Goal: Information Seeking & Learning: Learn about a topic

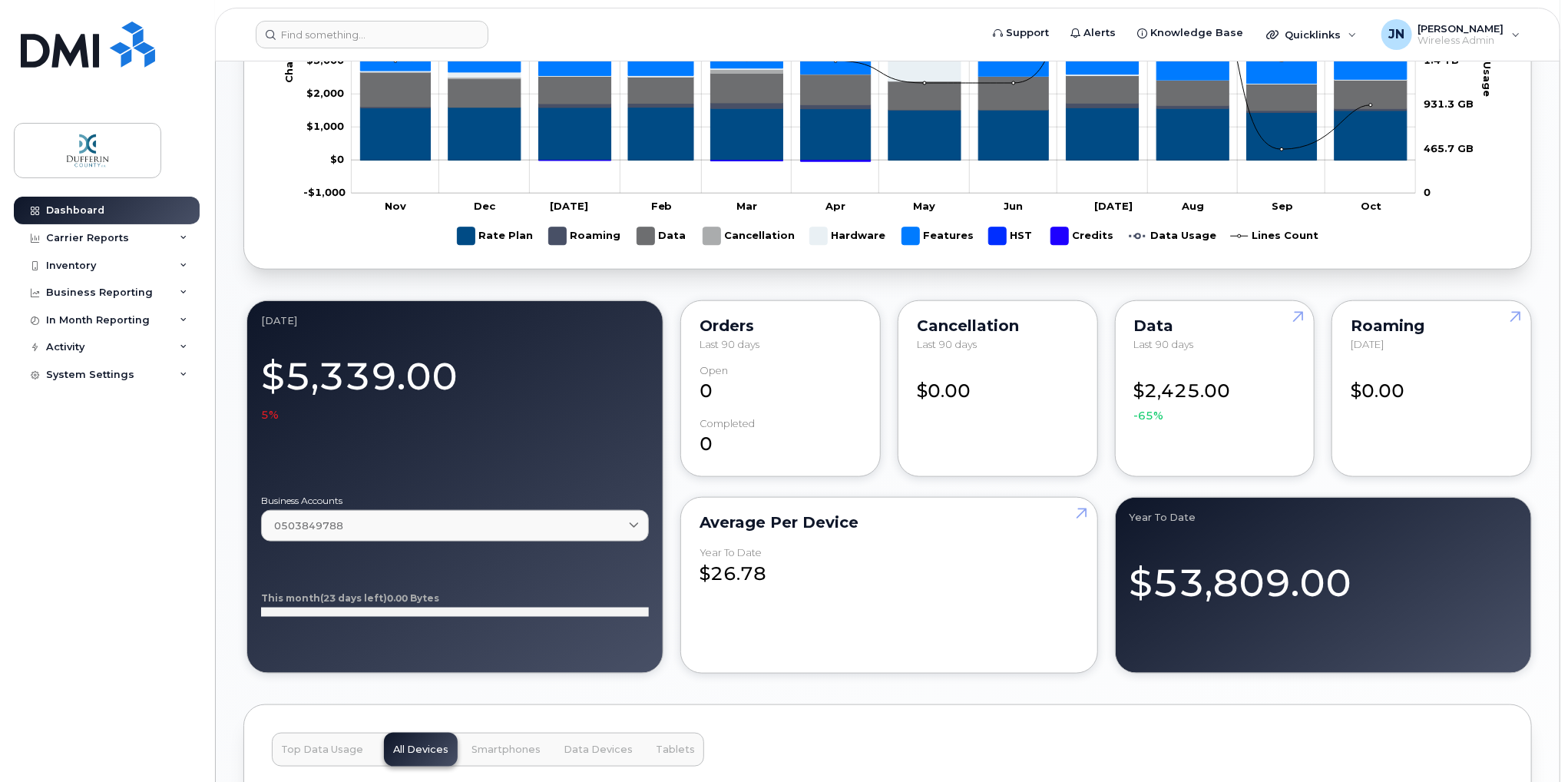
scroll to position [936, 0]
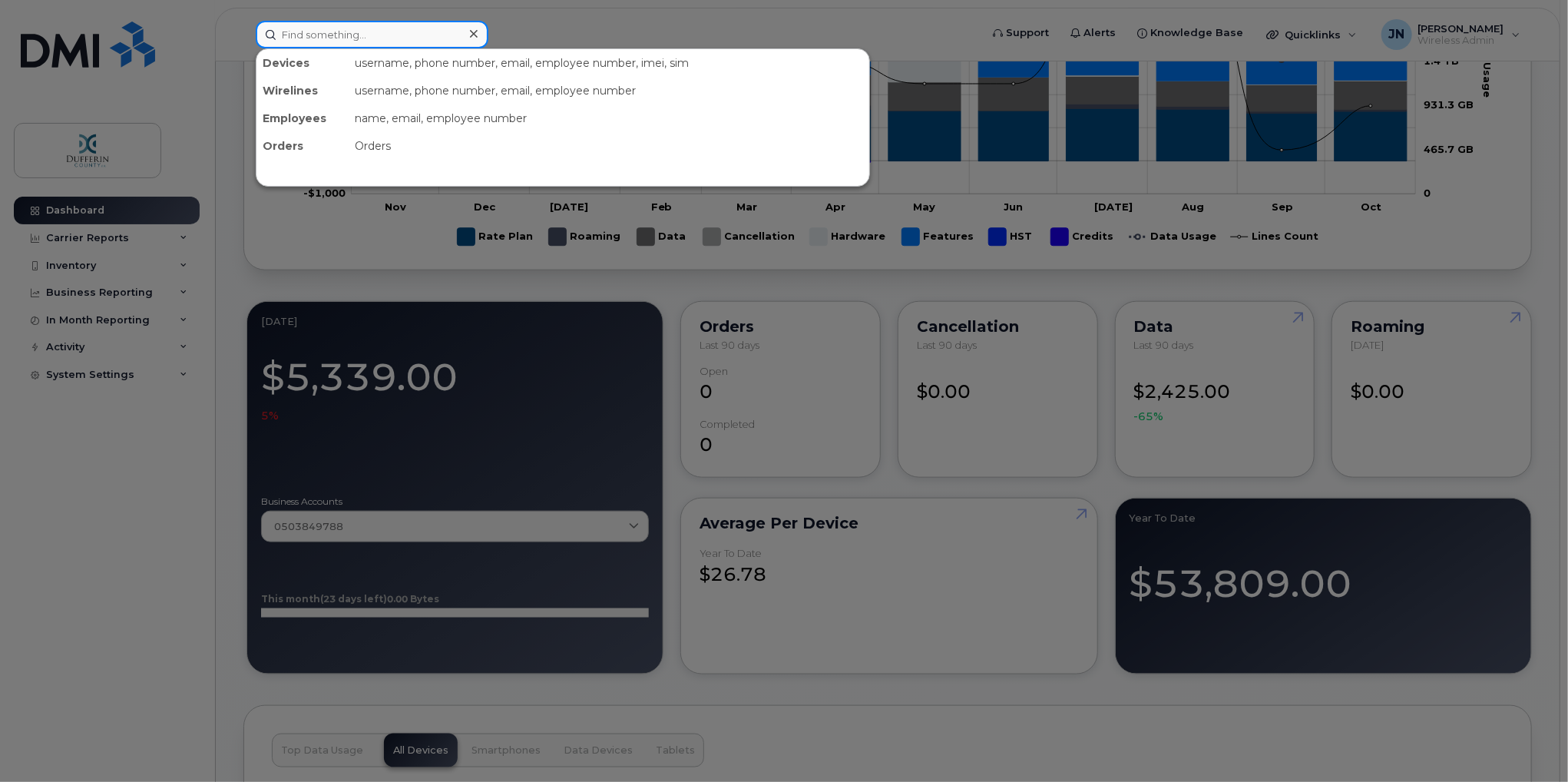
click at [303, 35] on input at bounding box center [371, 34] width 233 height 27
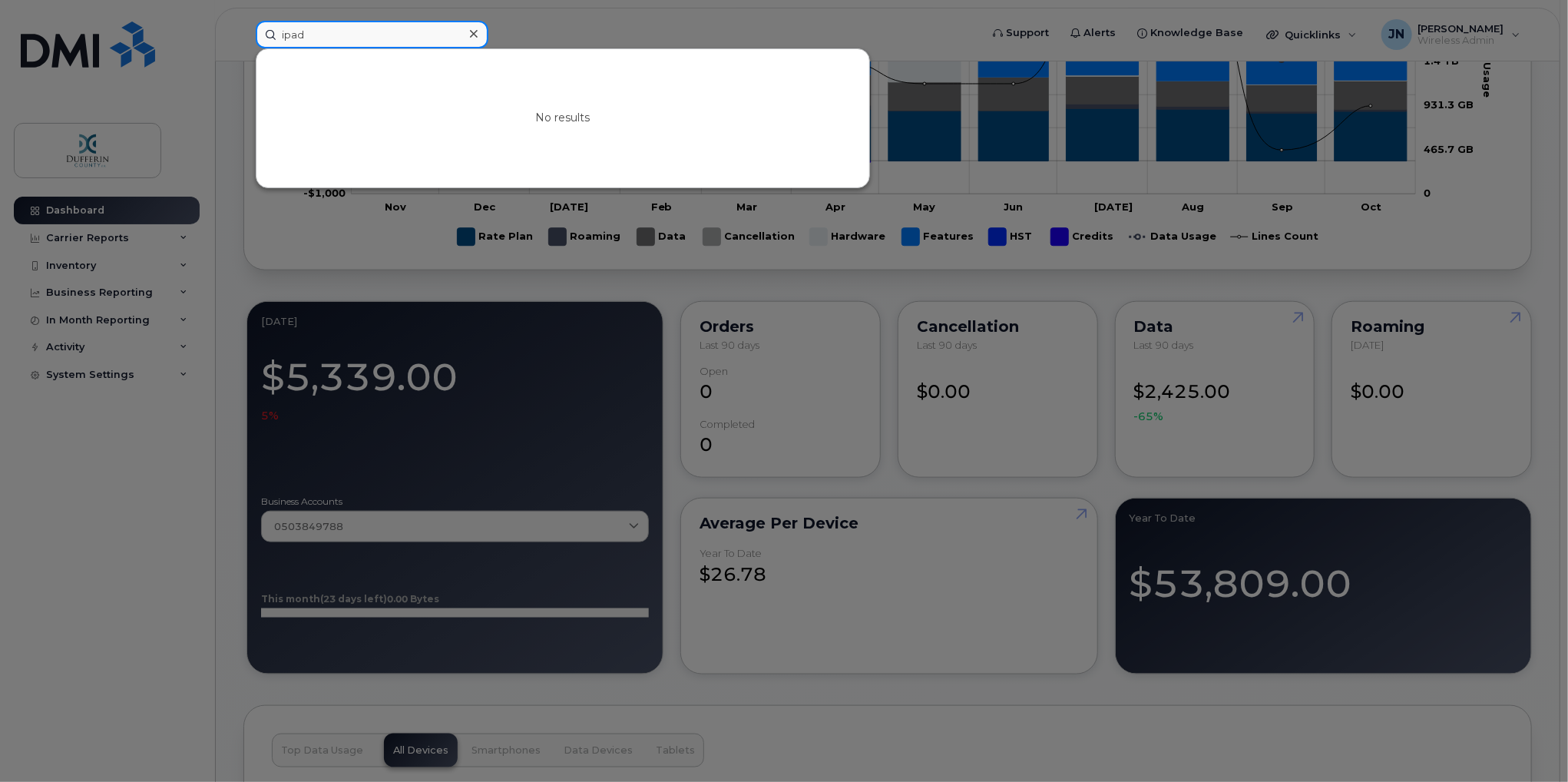
type input "ipad"
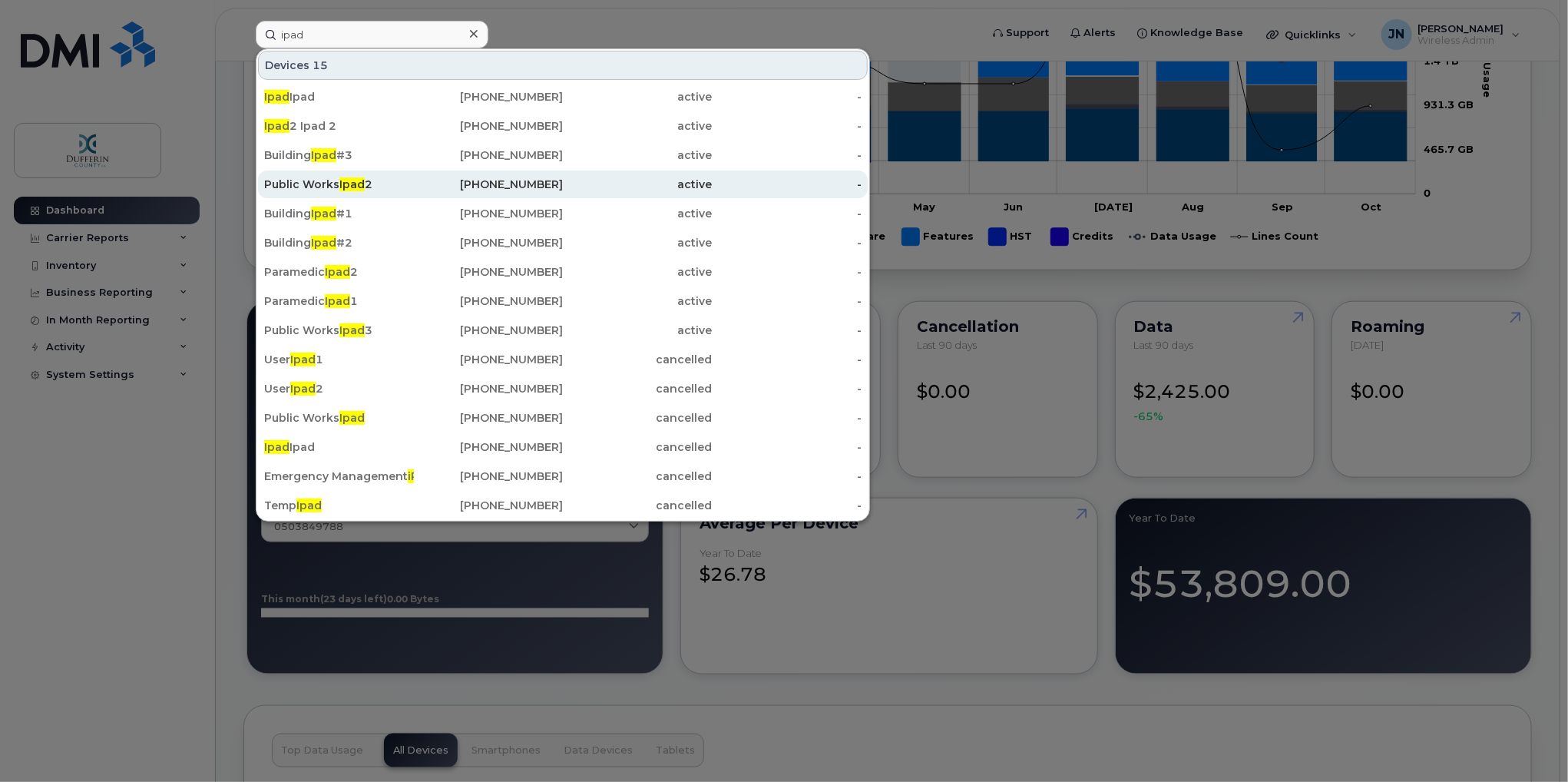
click at [309, 184] on div "Public Works Ipad 2" at bounding box center [339, 184] width 150 height 15
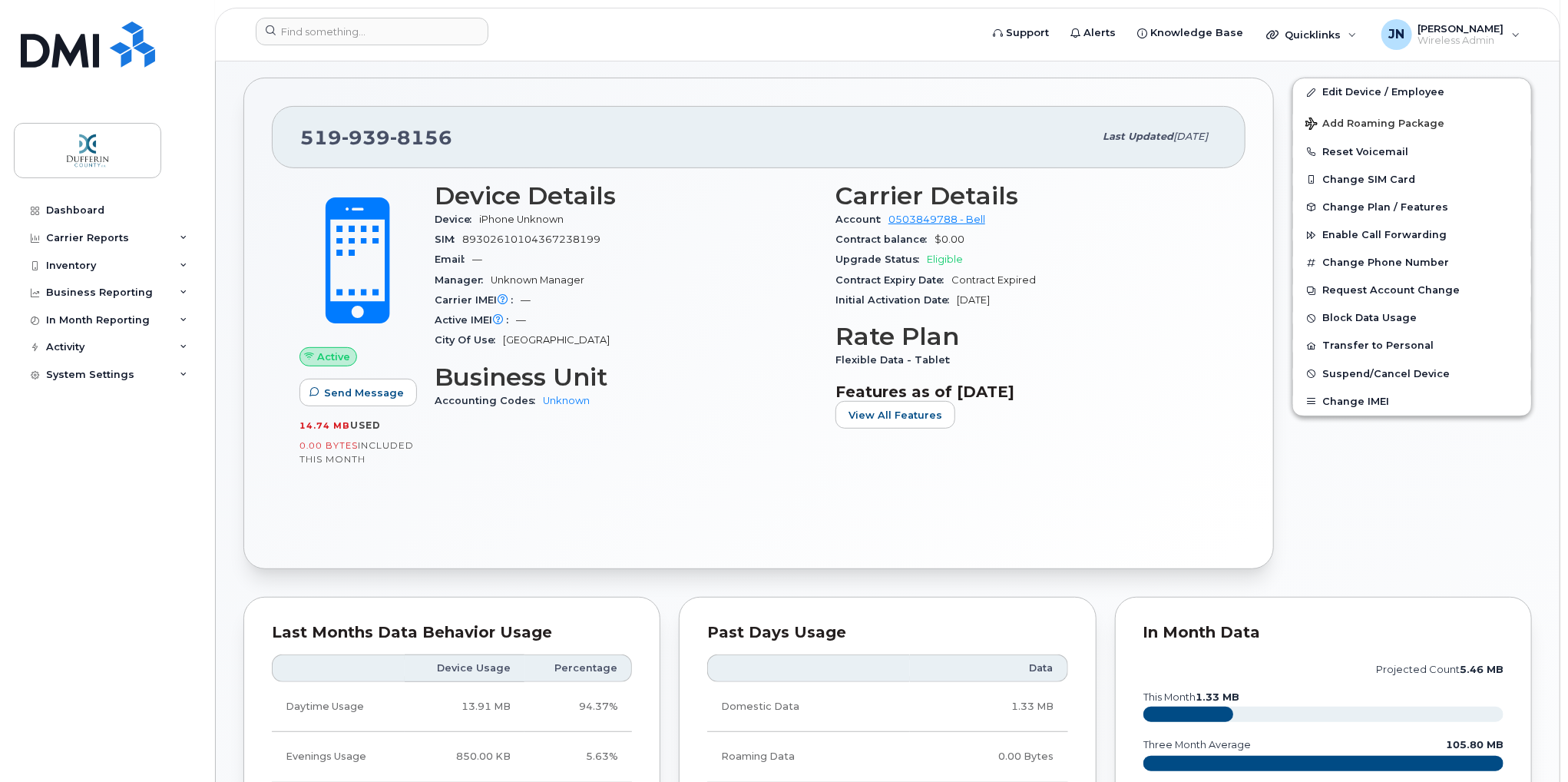
scroll to position [77, 0]
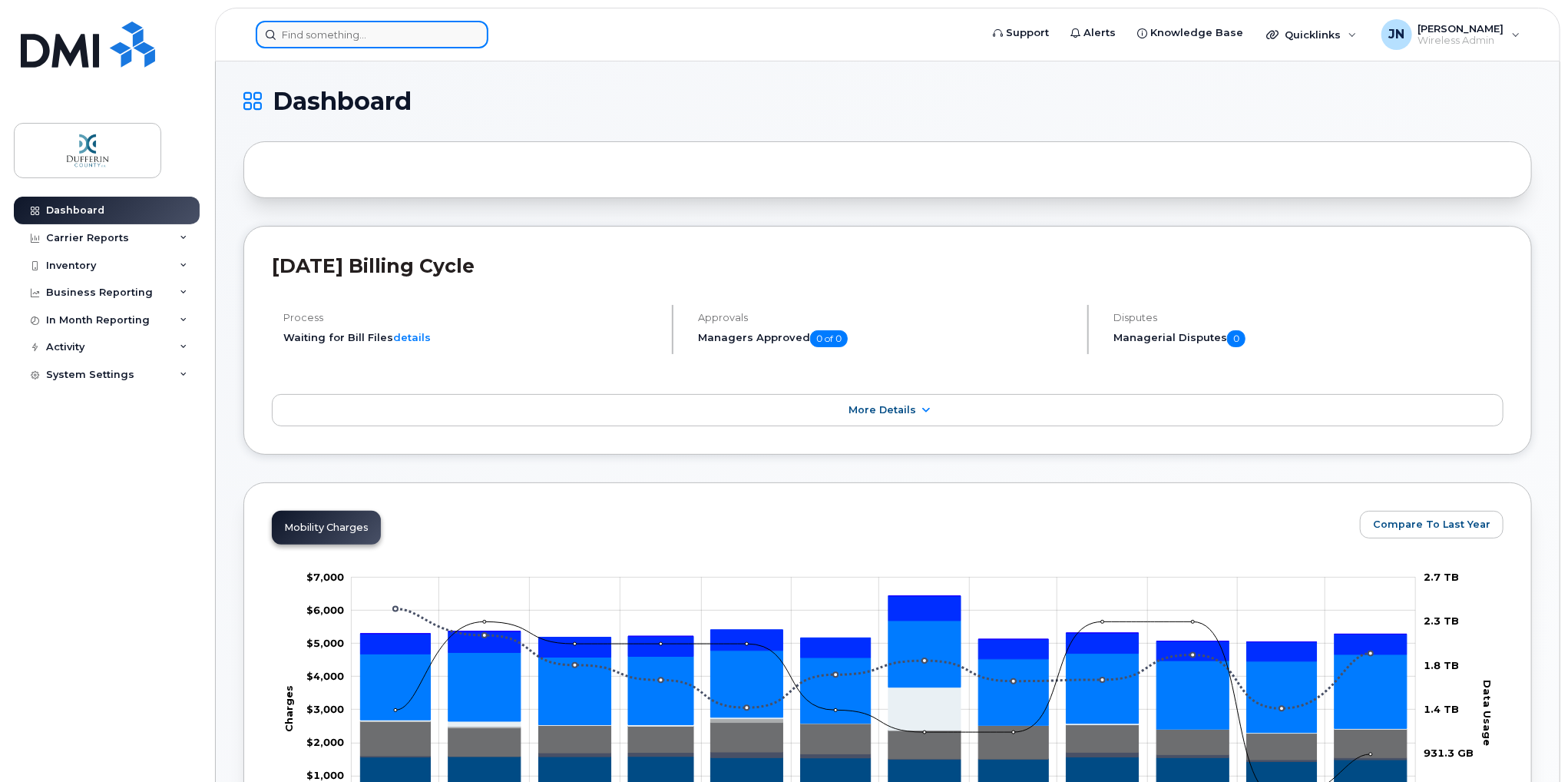
click at [326, 32] on input at bounding box center [371, 34] width 233 height 27
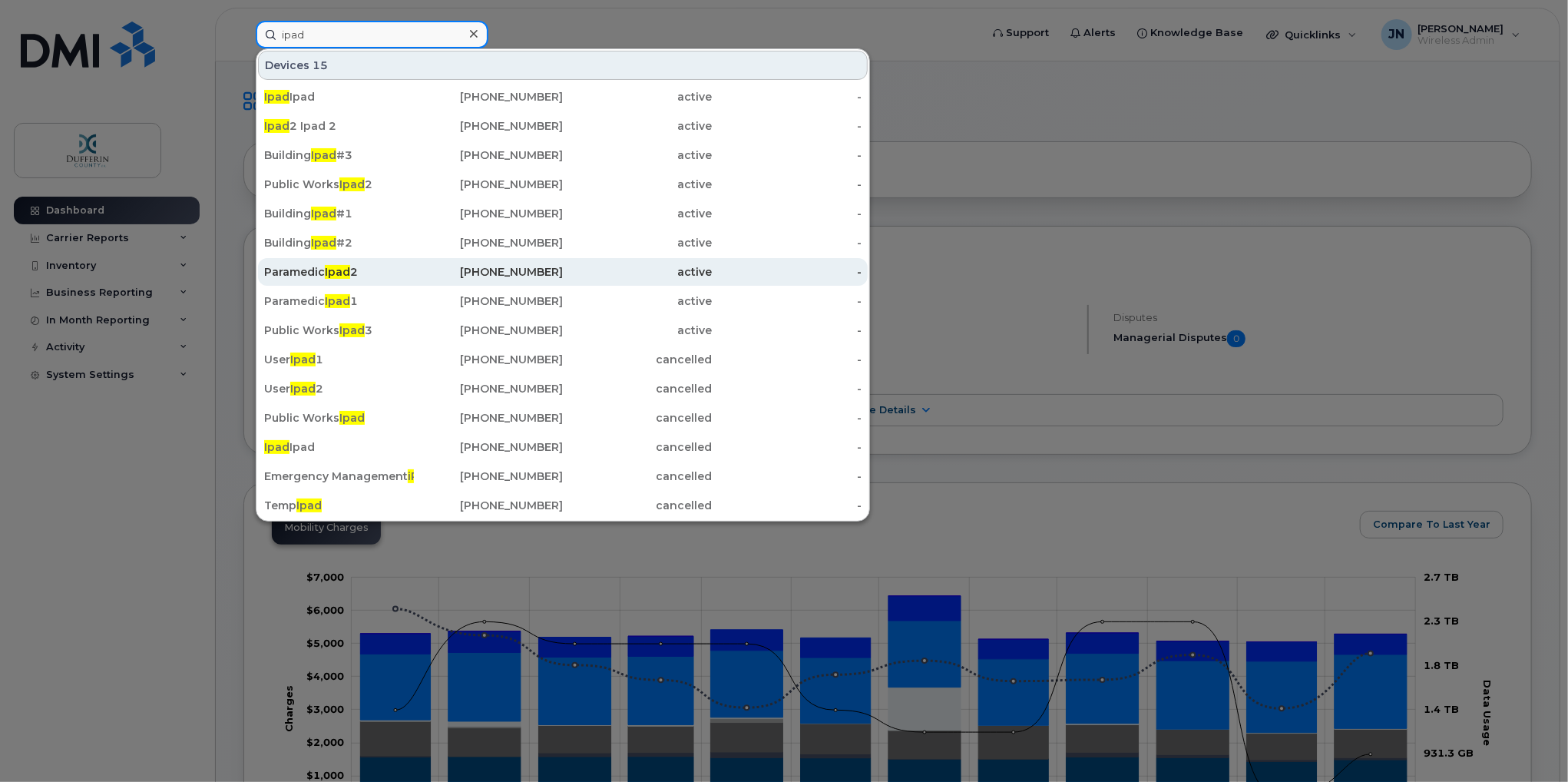
type input "ipad"
click at [348, 279] on div "Paramedic Ipad 2" at bounding box center [339, 272] width 150 height 27
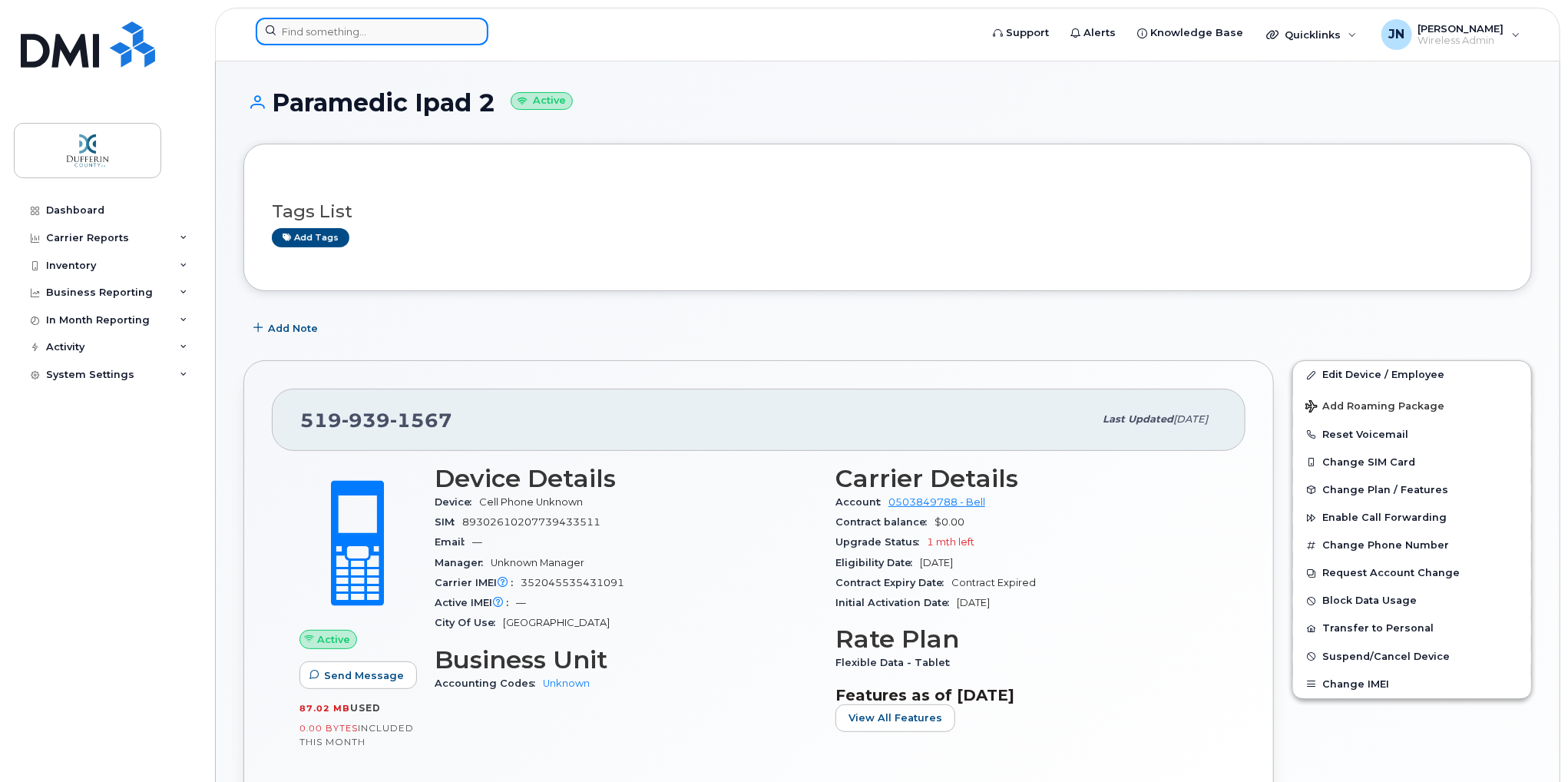
click at [347, 35] on input at bounding box center [371, 32] width 233 height 27
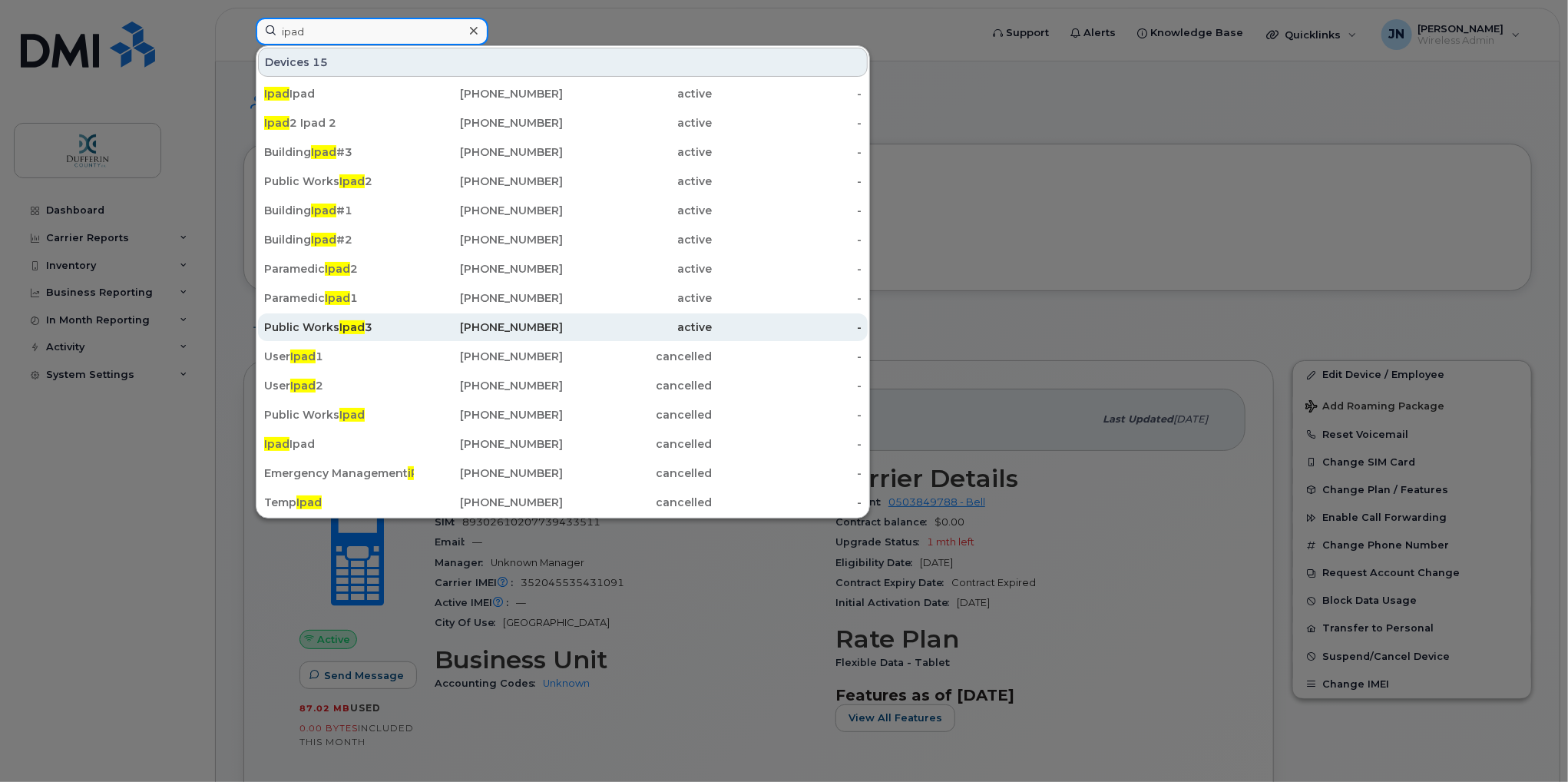
type input "ipad"
click at [319, 330] on div "Public Works Ipad 3" at bounding box center [339, 327] width 150 height 15
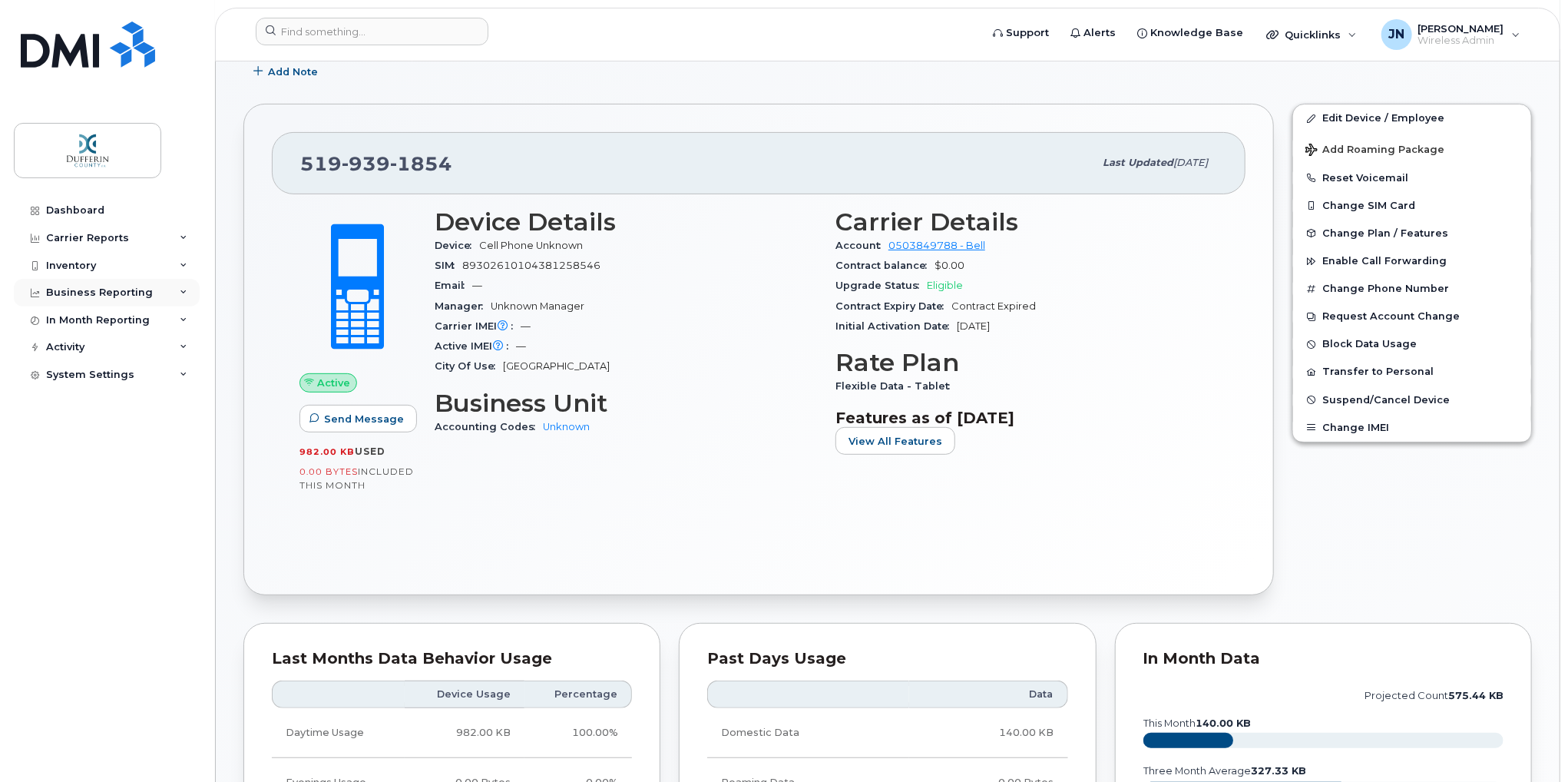
scroll to position [230, 0]
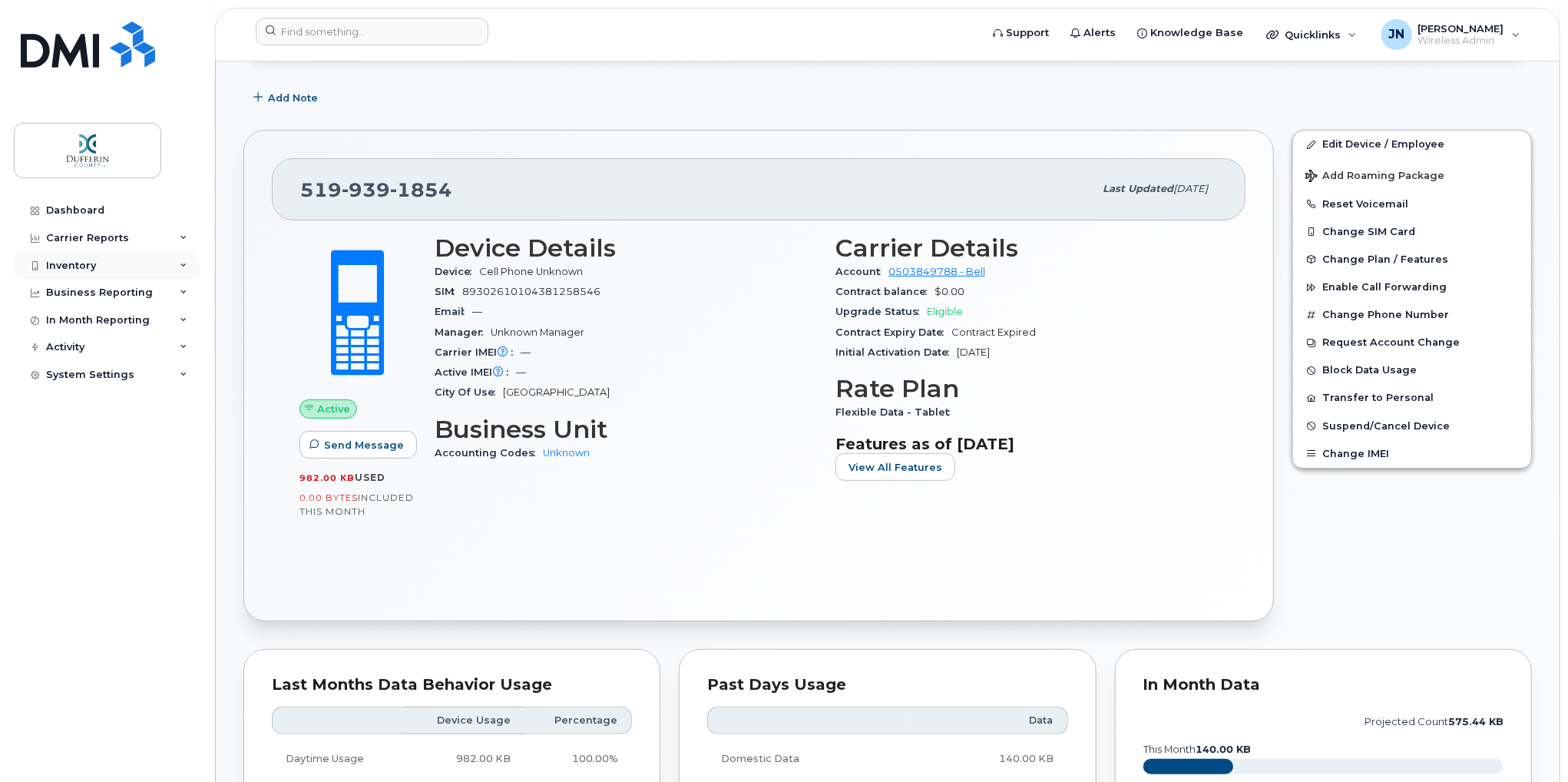
click at [128, 269] on div "Inventory" at bounding box center [106, 266] width 186 height 27
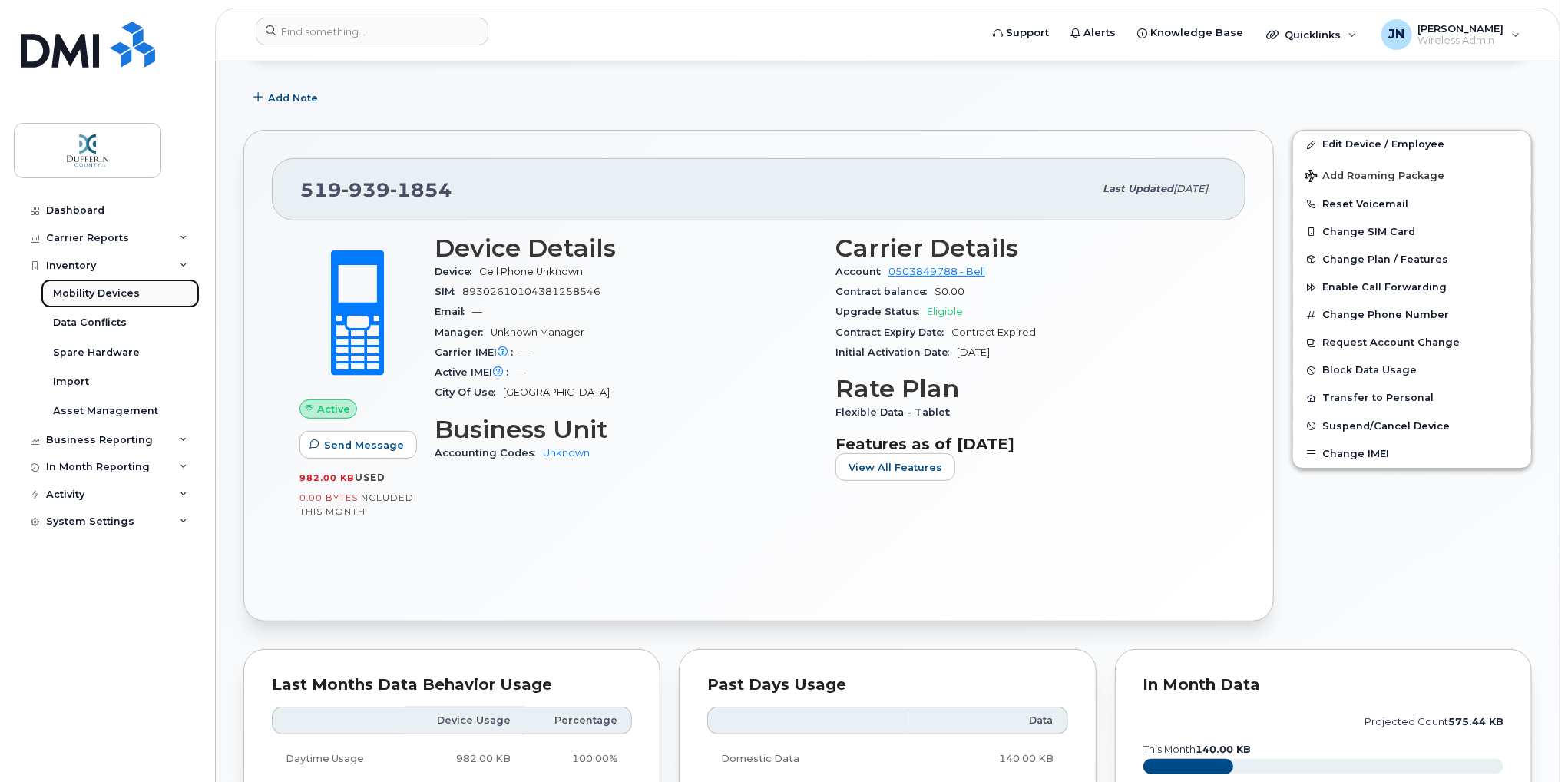
click at [97, 290] on div "Mobility Devices" at bounding box center [96, 293] width 87 height 14
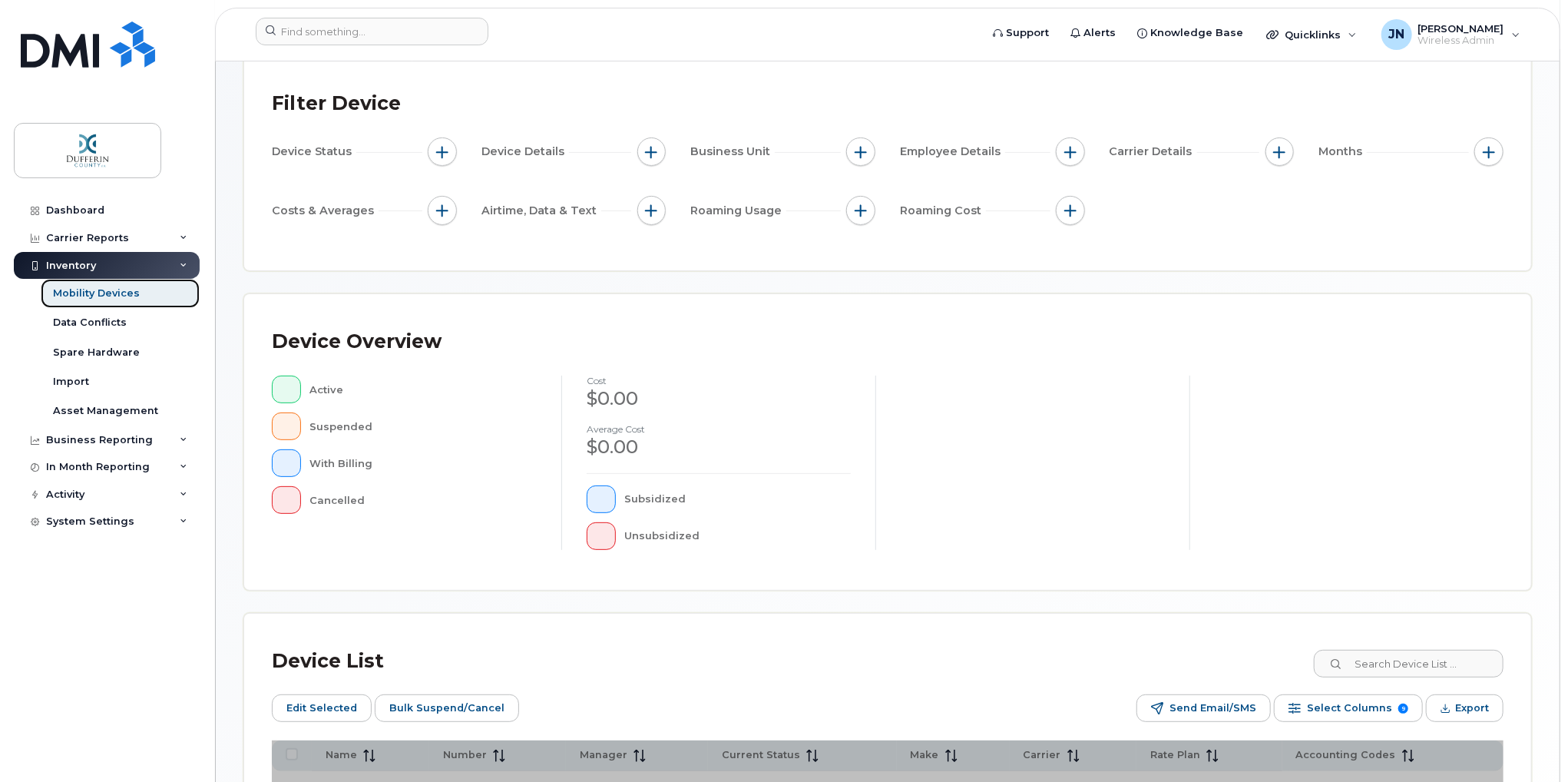
scroll to position [300, 0]
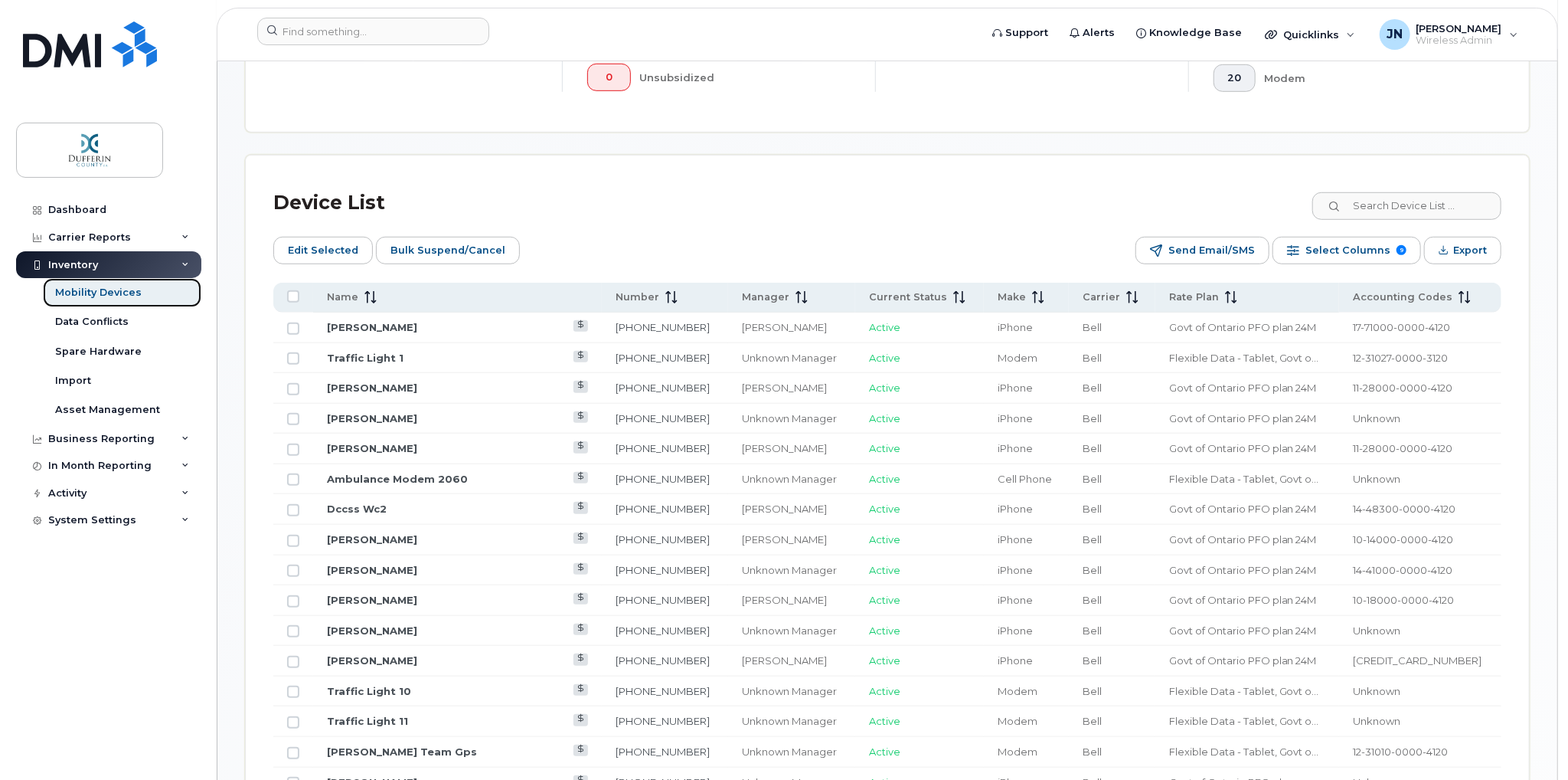
scroll to position [646, 0]
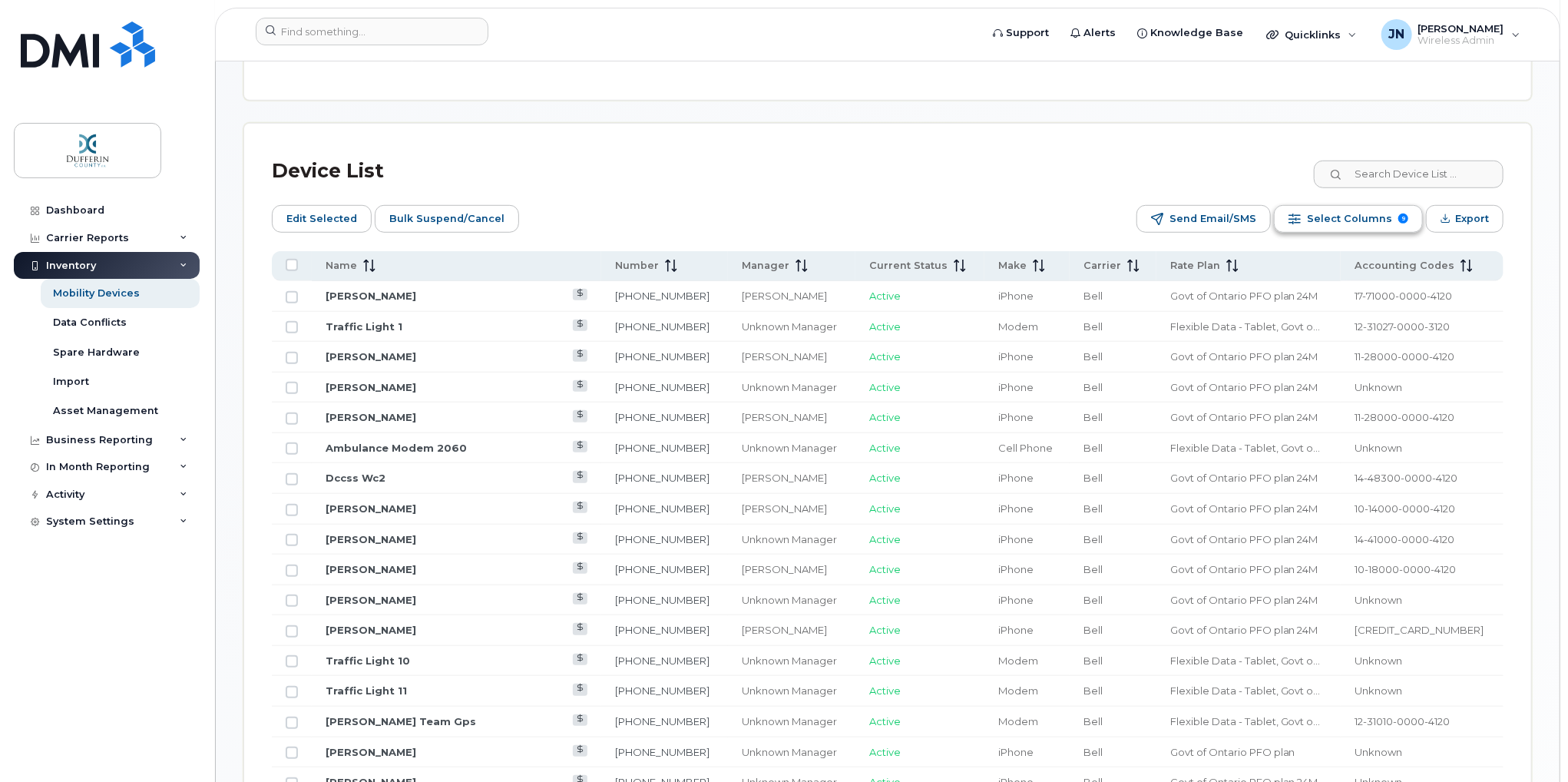
click at [1354, 219] on span "Select Columns" at bounding box center [1349, 218] width 85 height 23
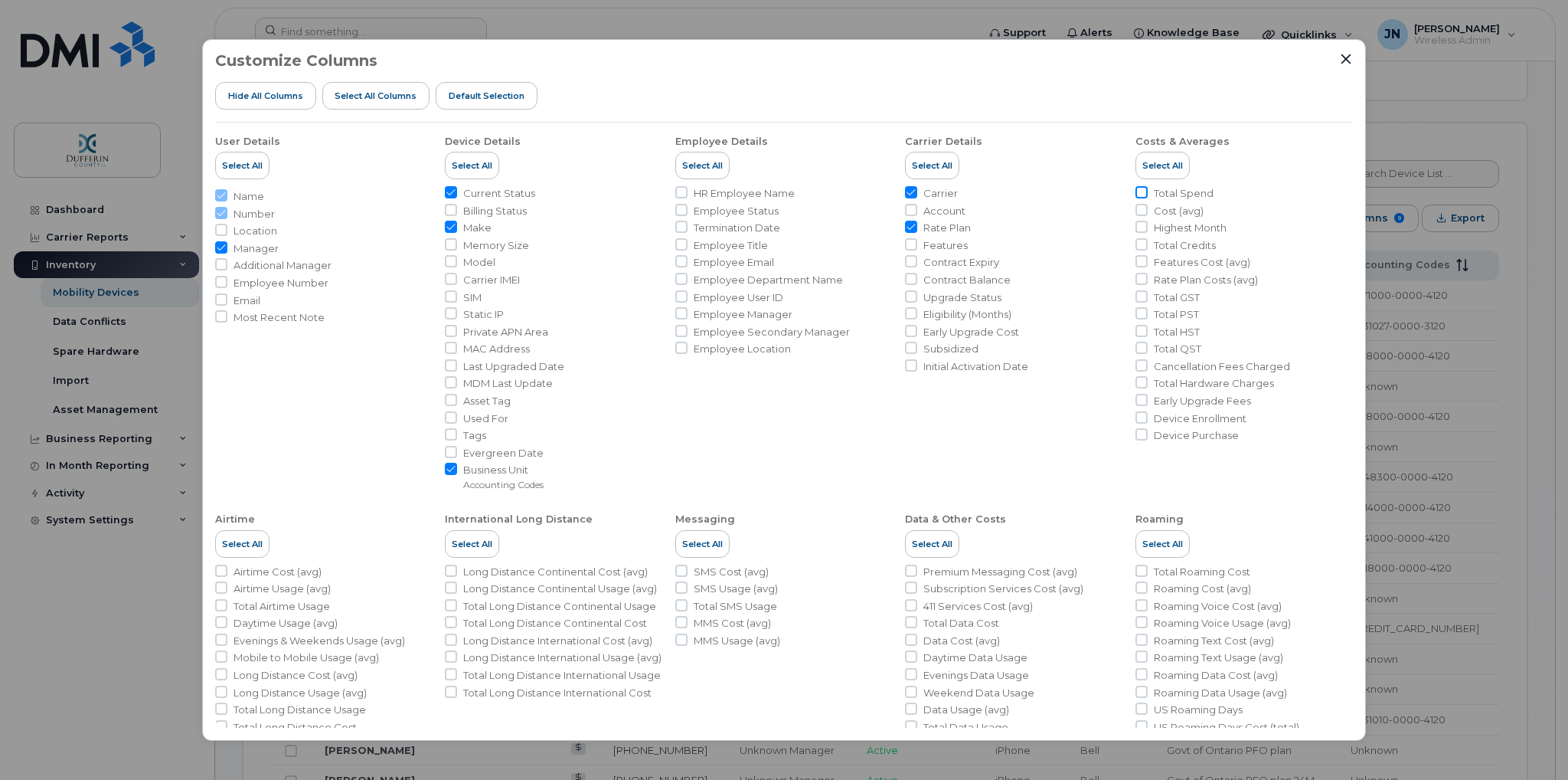
click at [1142, 190] on input "Total Spend" at bounding box center [1142, 192] width 12 height 12
checkbox input "true"
click at [1139, 209] on input "Cost (avg)" at bounding box center [1142, 210] width 12 height 12
checkbox input "true"
drag, startPoint x: 1294, startPoint y: 29, endPoint x: 1407, endPoint y: 88, distance: 127.5
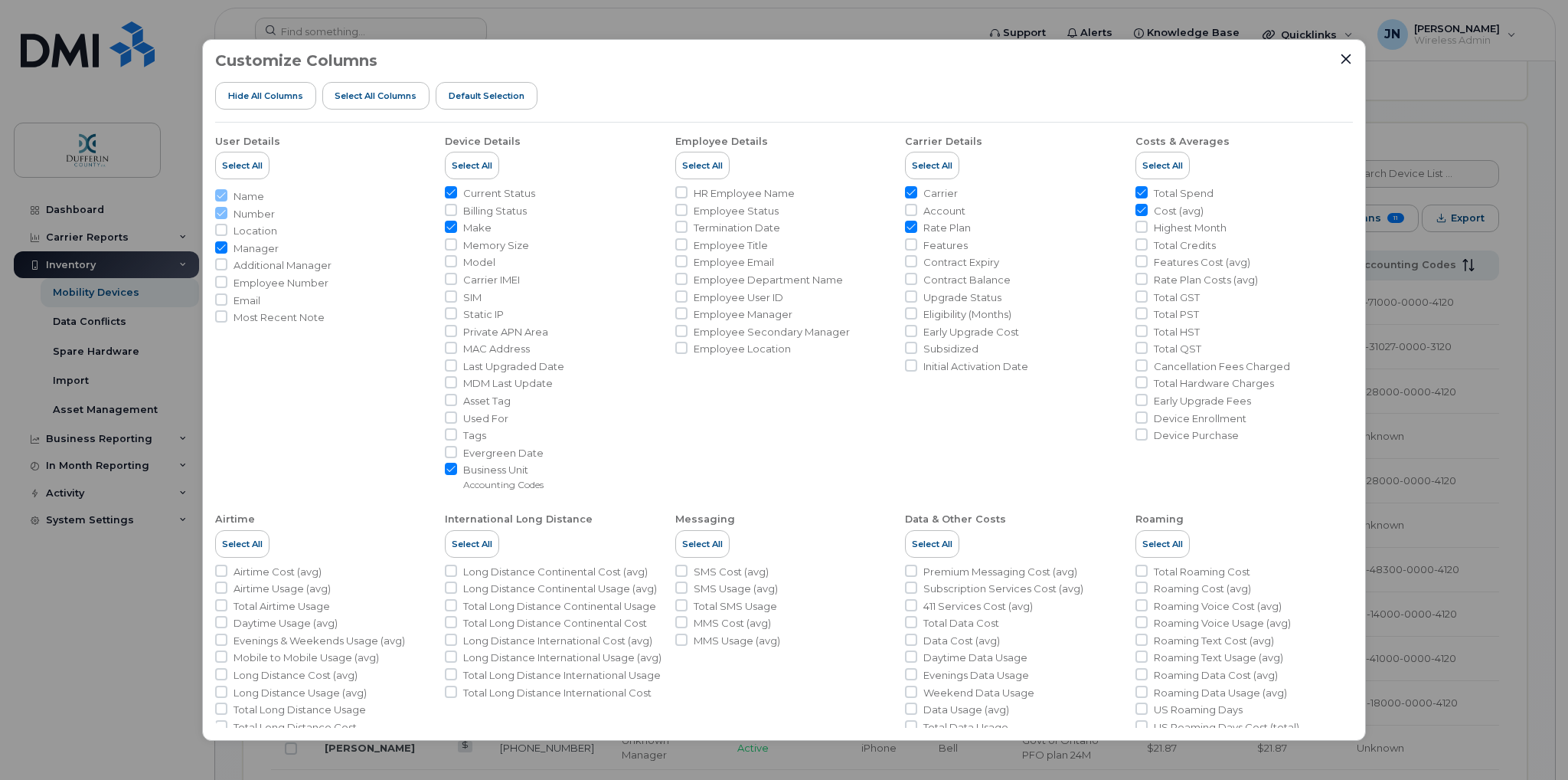
click at [1336, 50] on div "Customize Columns Hide All Columns Select all Columns Default Selection User De…" at bounding box center [784, 390] width 1568 height 780
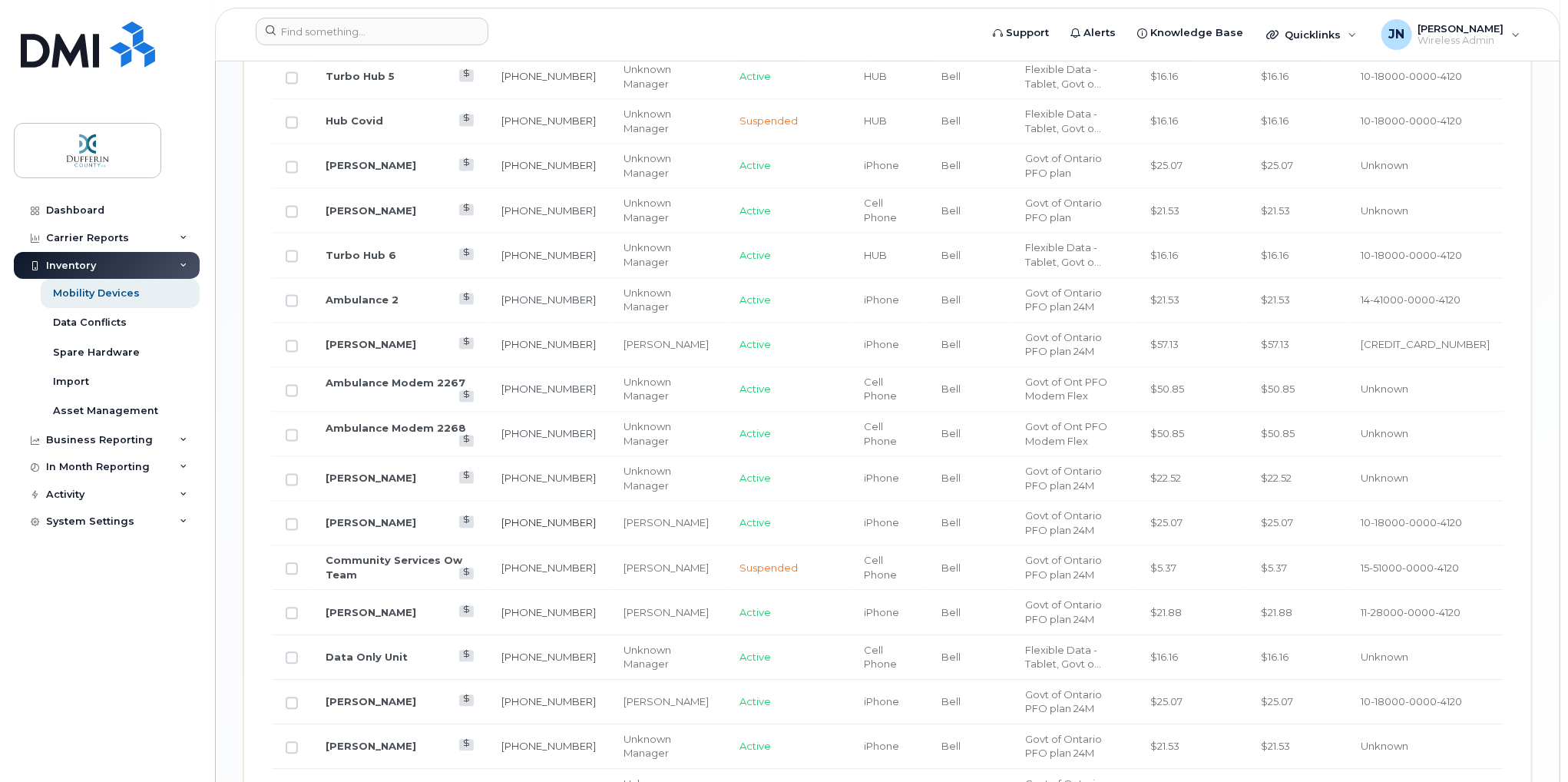
scroll to position [1876, 0]
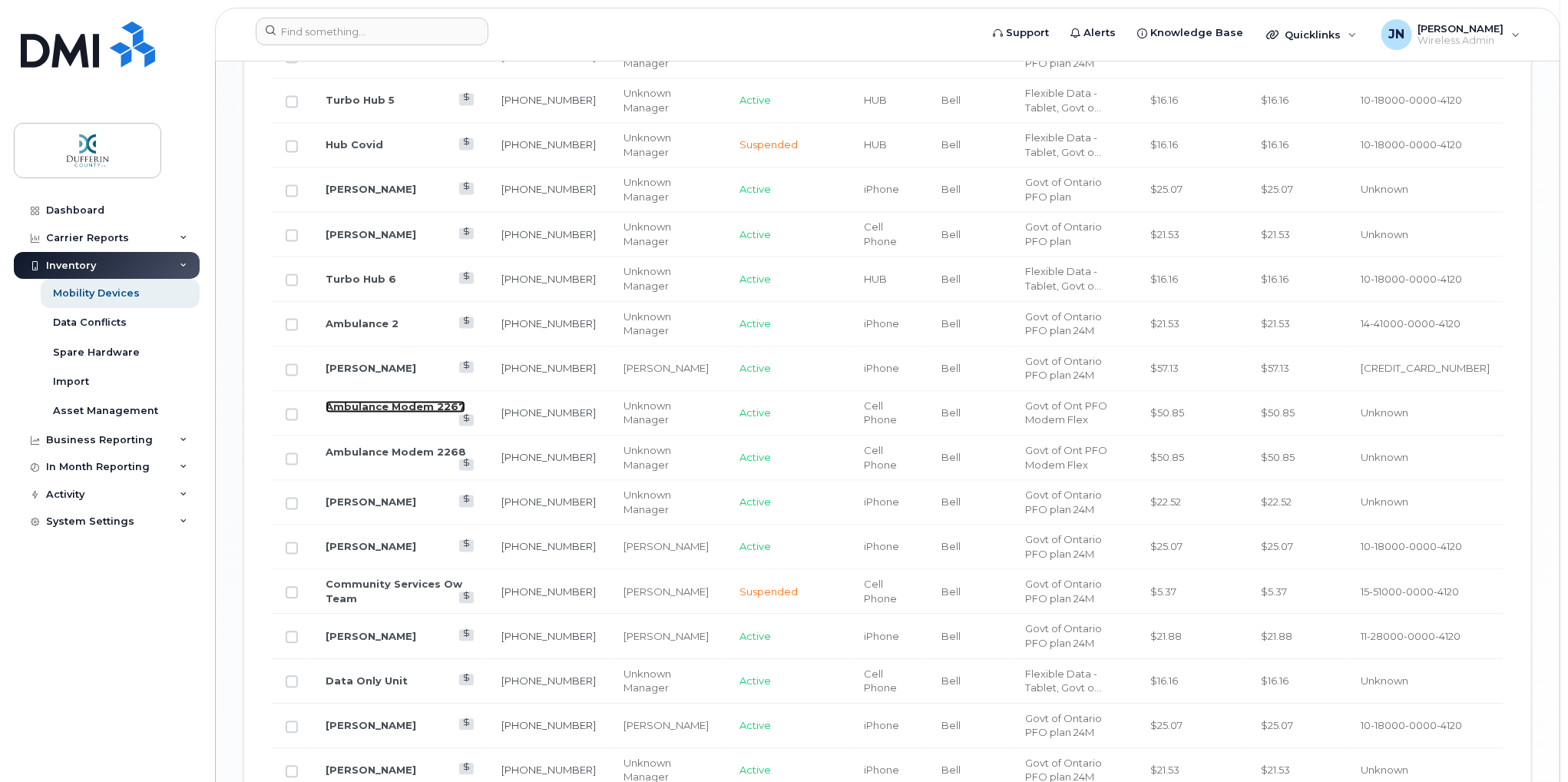
click at [398, 402] on link "Ambulance Modem 2267" at bounding box center [395, 407] width 140 height 12
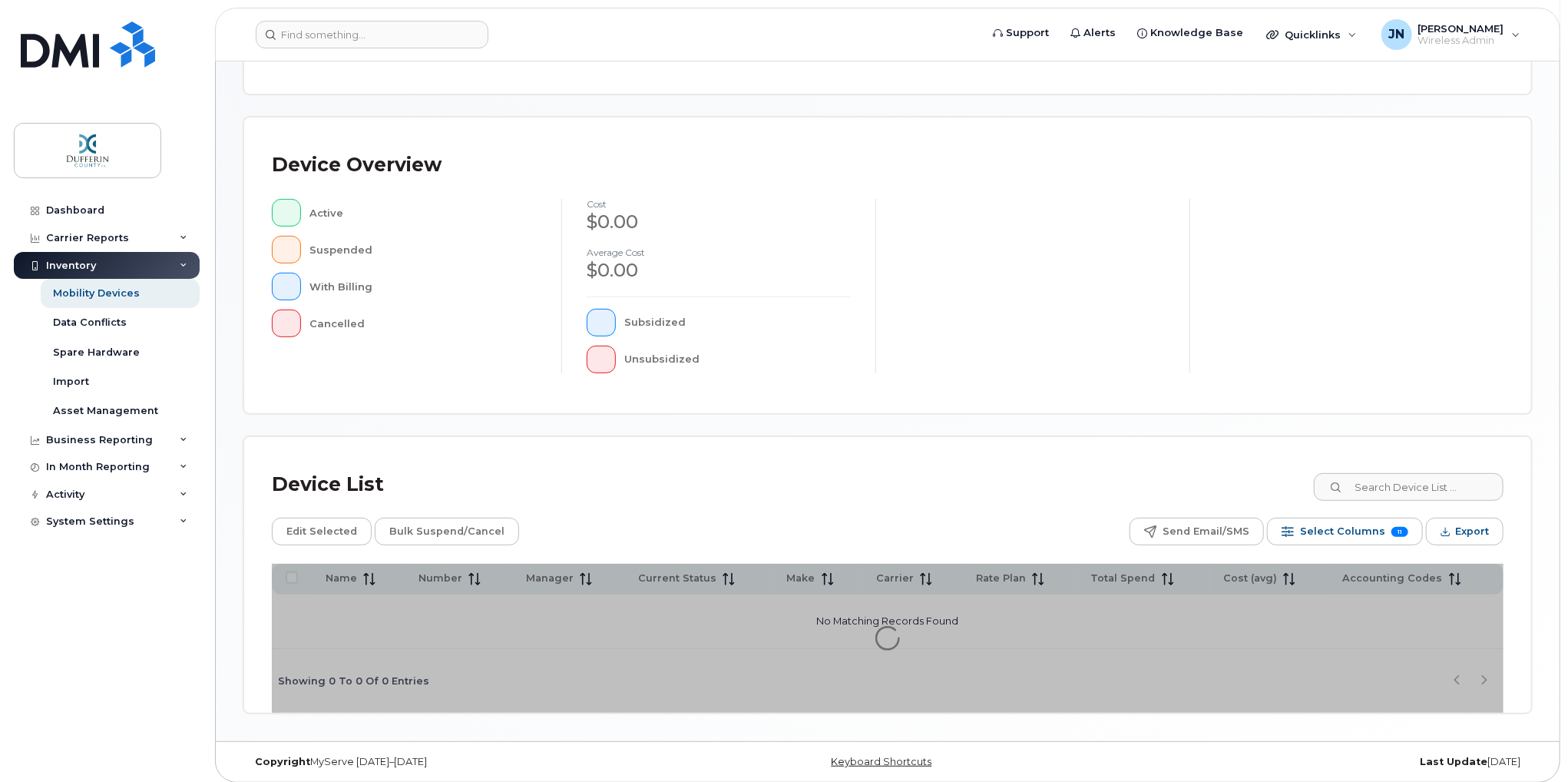
scroll to position [273, 0]
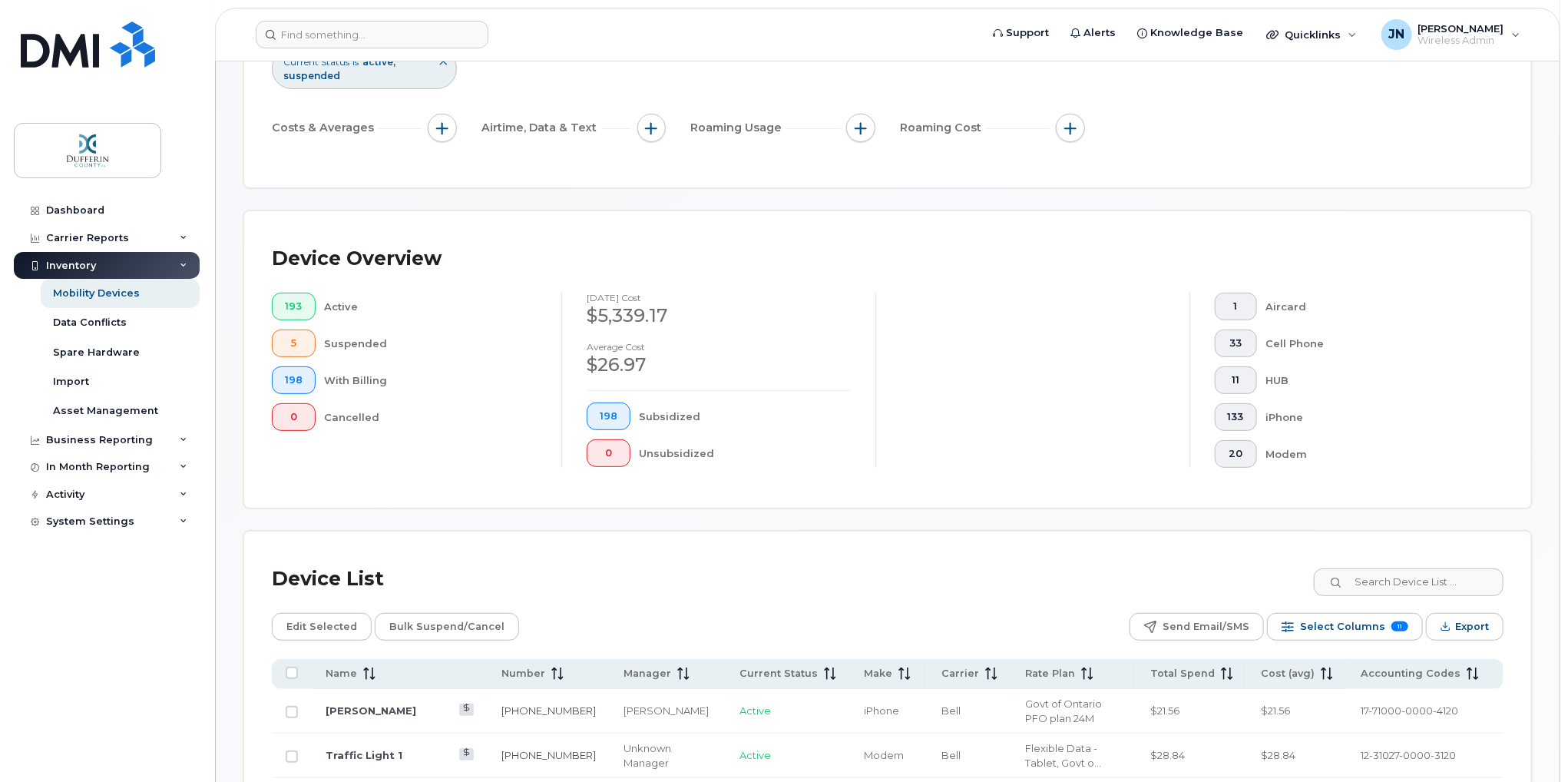
scroll to position [178, 0]
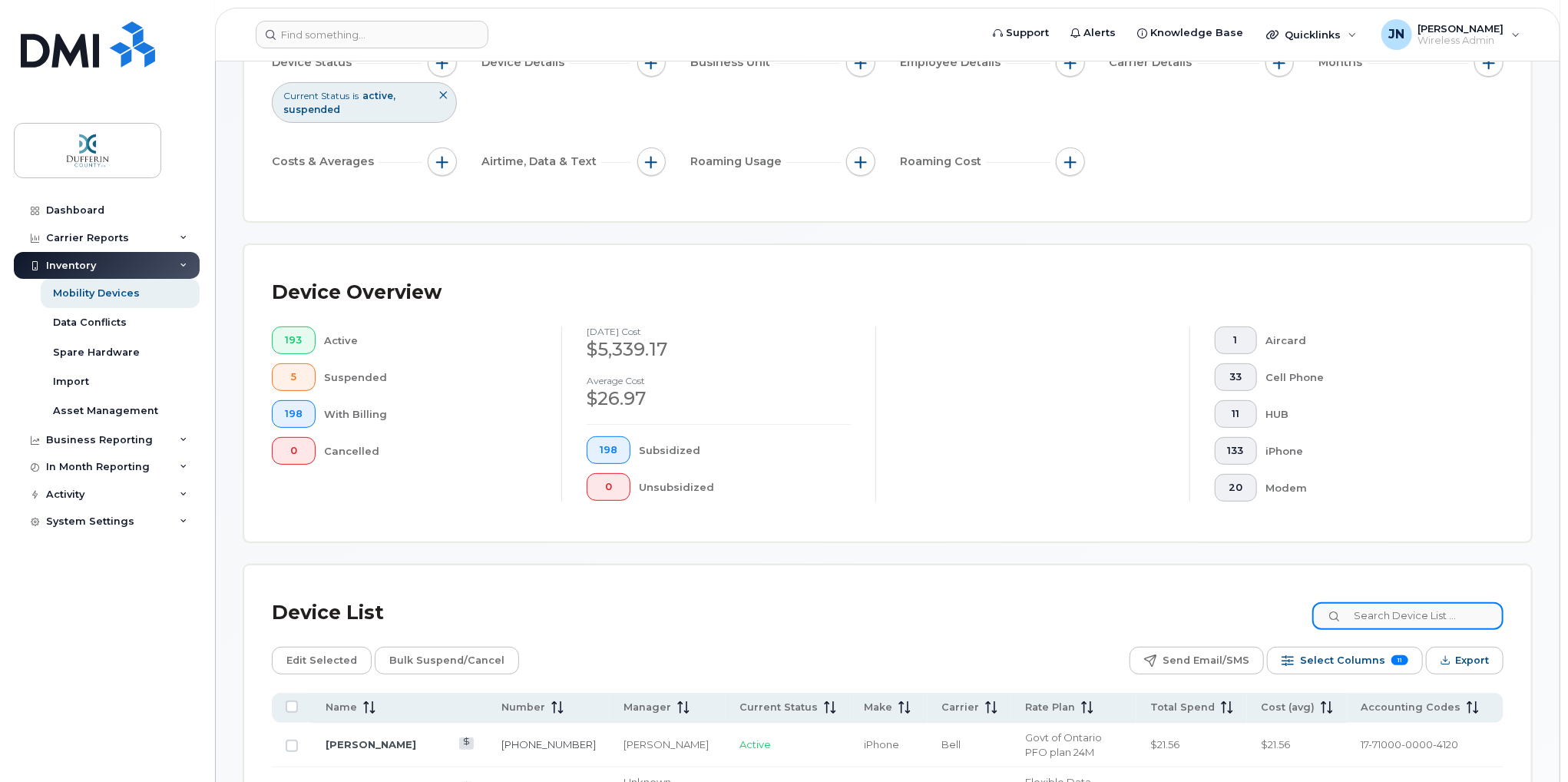
click at [1412, 613] on input at bounding box center [1408, 616] width 191 height 27
type input "ipad"
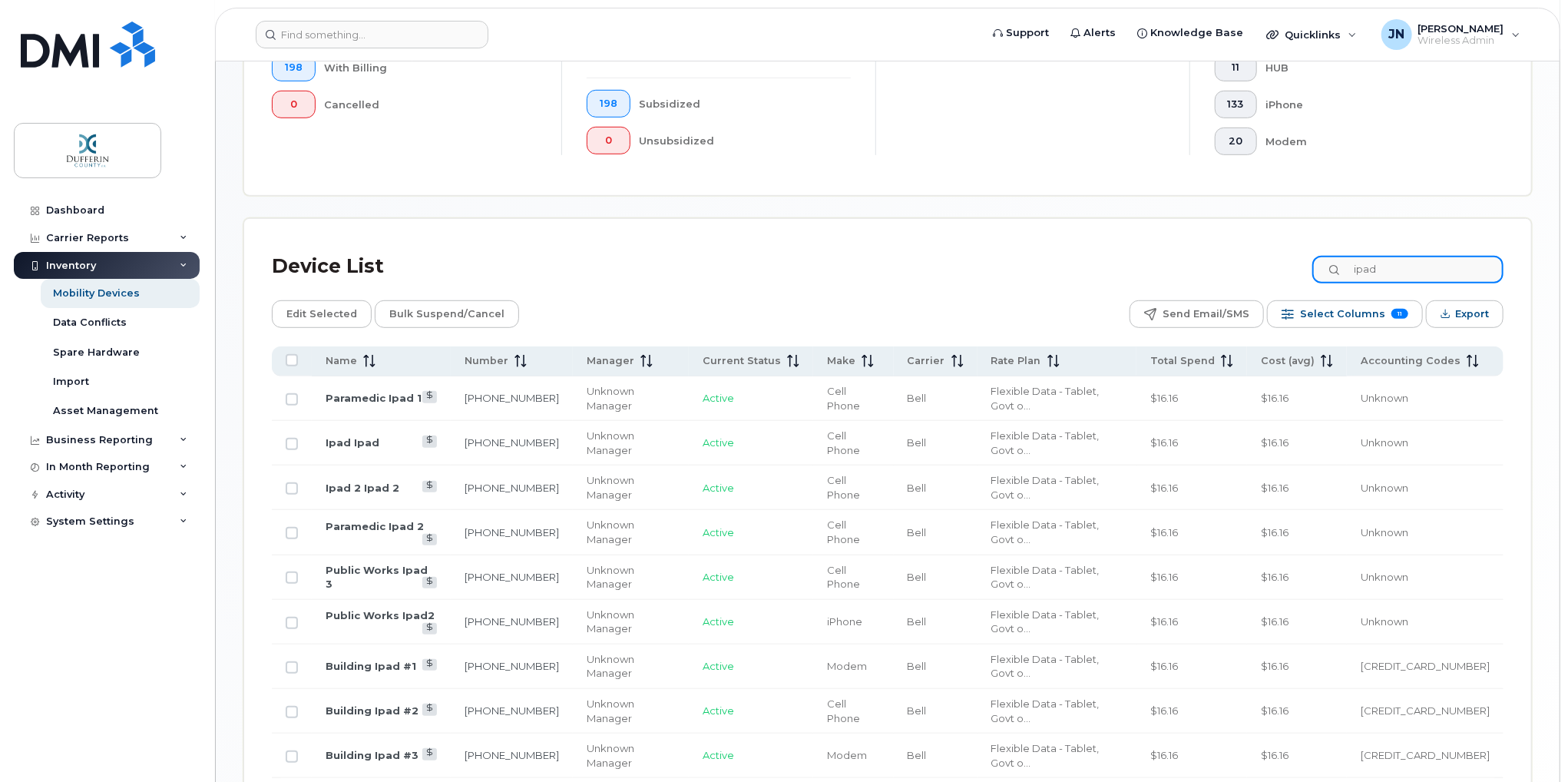
scroll to position [531, 0]
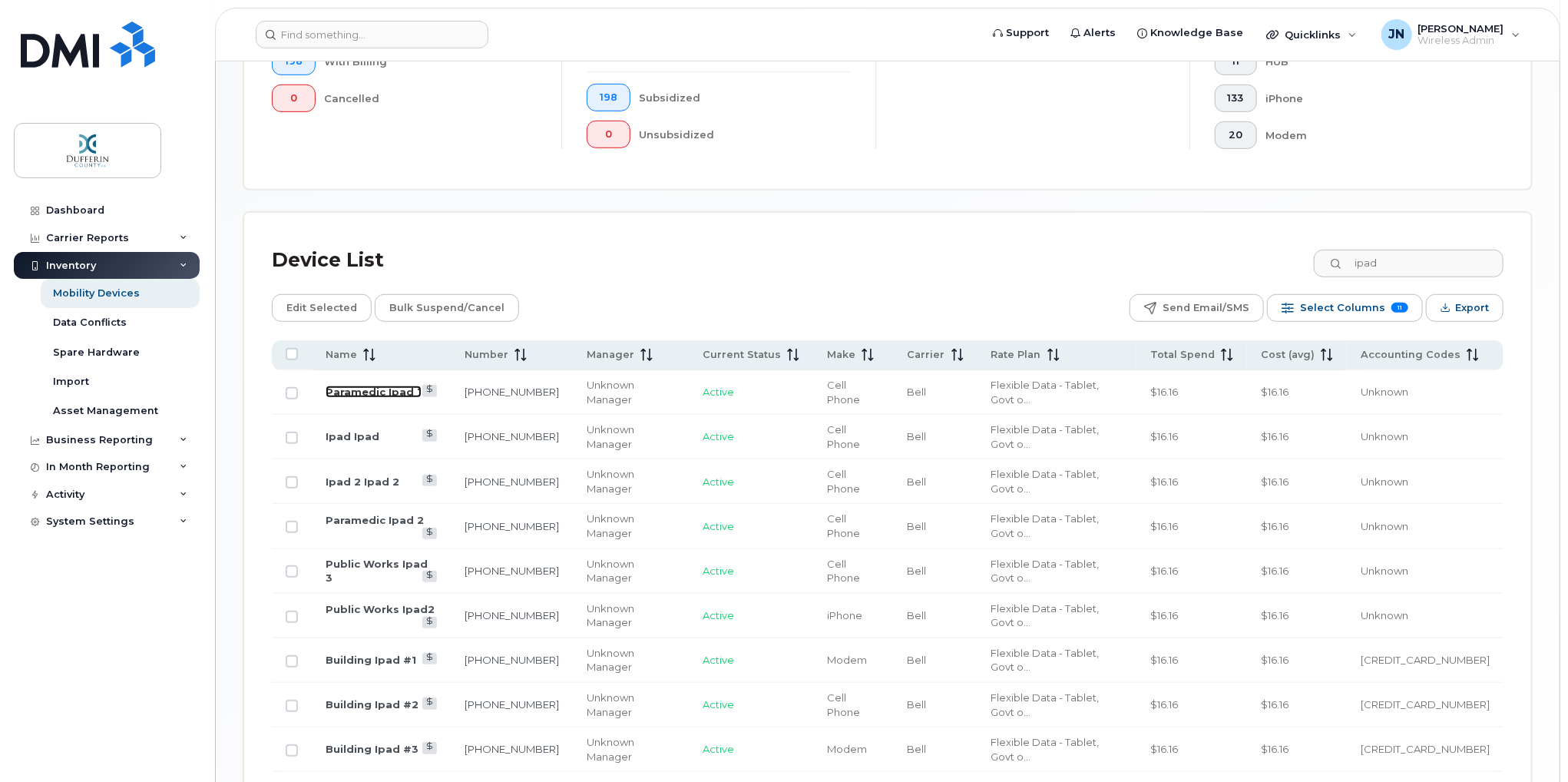
click at [355, 386] on link "Paramedic Ipad 1" at bounding box center [373, 392] width 96 height 12
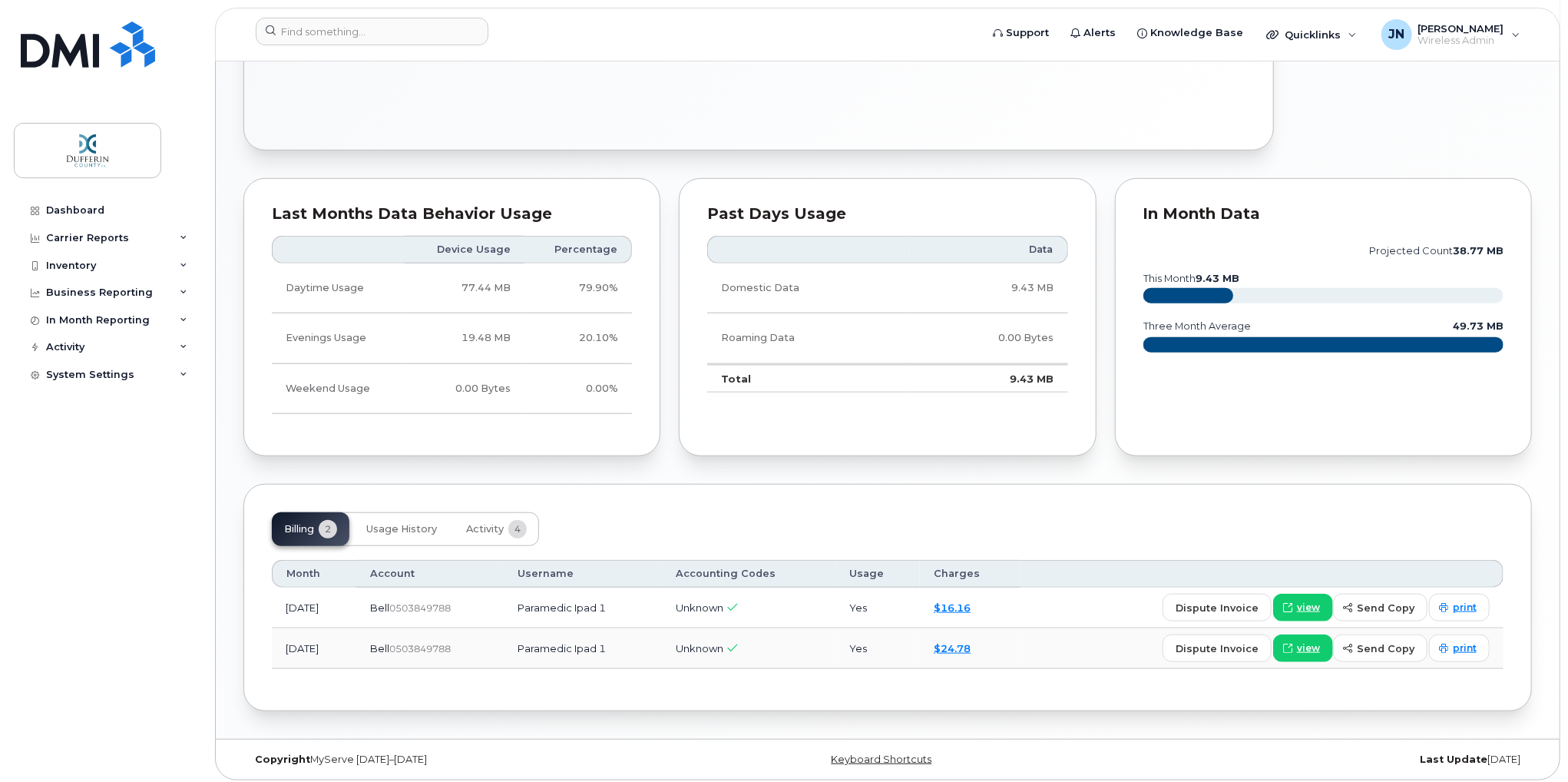
scroll to position [703, 0]
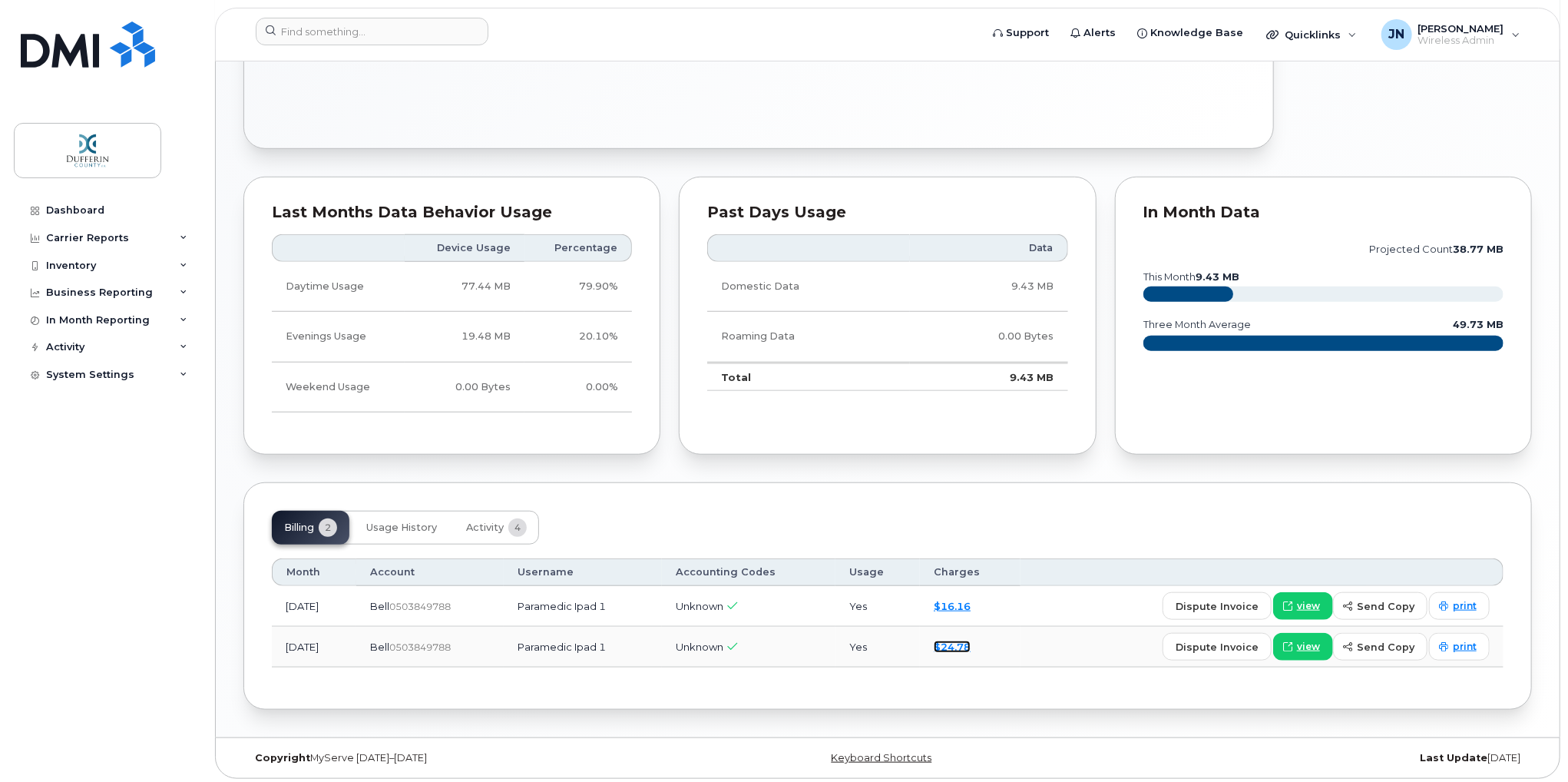
click at [968, 646] on link "$24.78" at bounding box center [951, 647] width 37 height 12
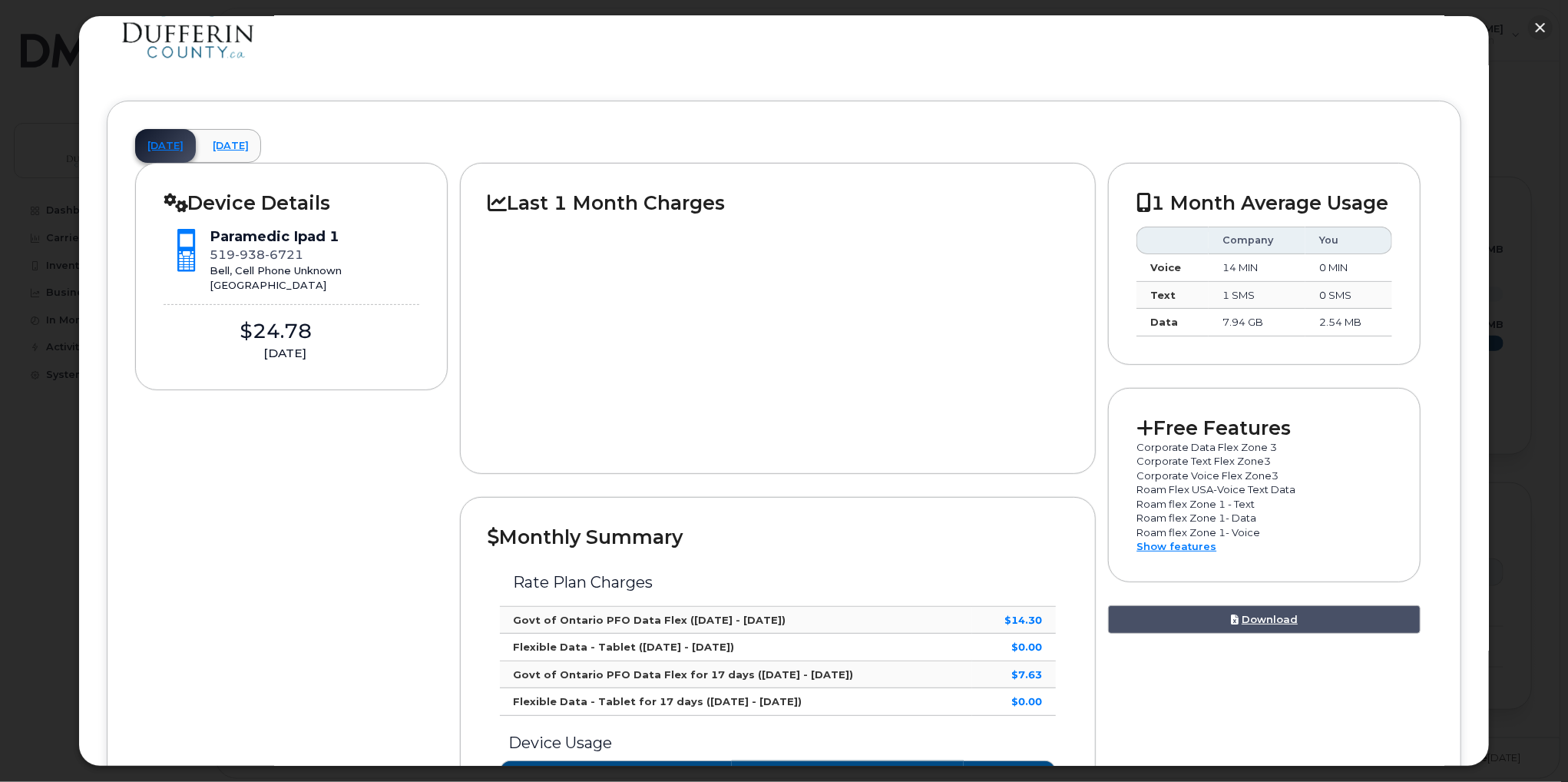
scroll to position [0, 0]
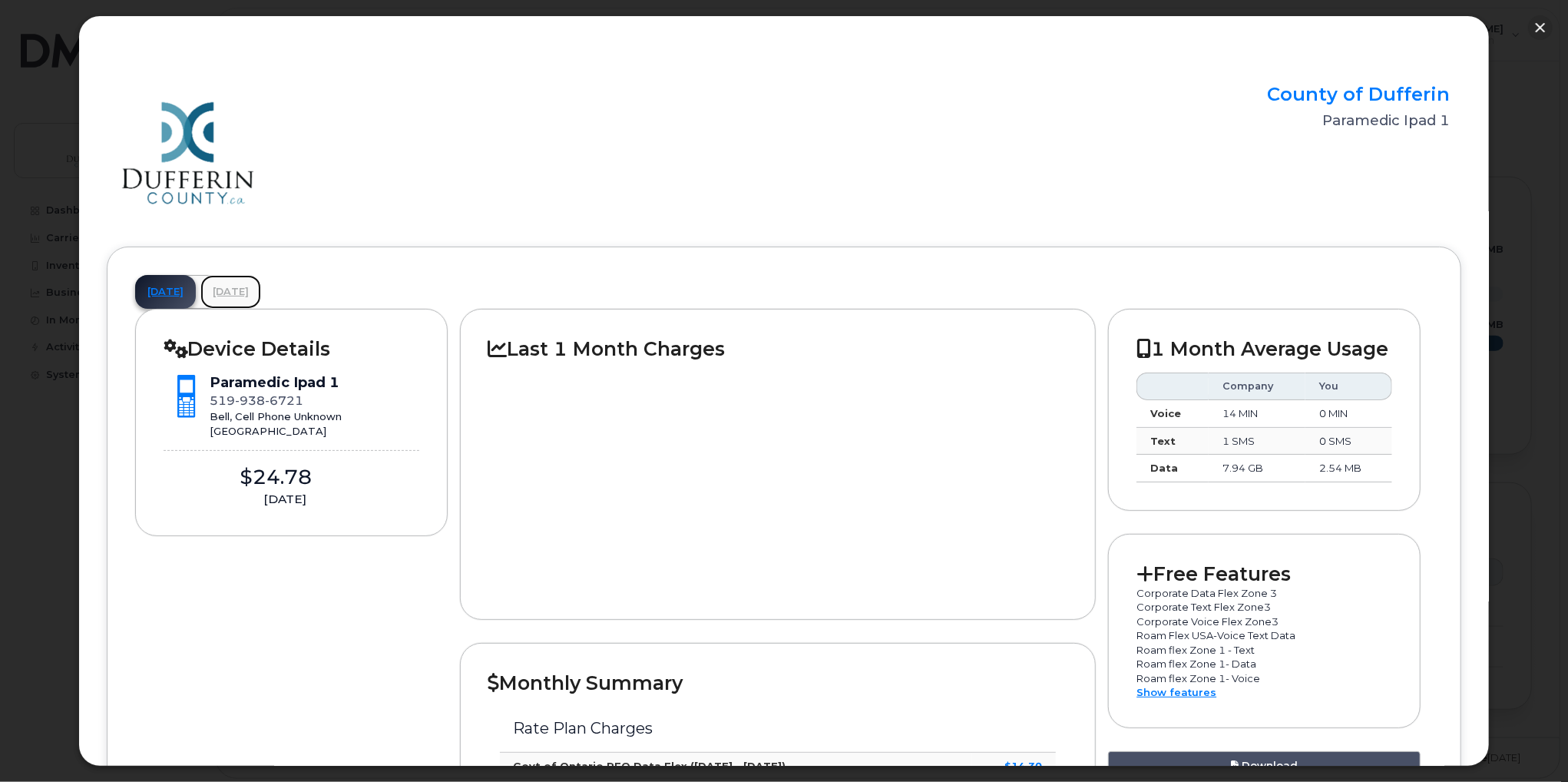
click at [261, 291] on link "[DATE]" at bounding box center [230, 292] width 60 height 34
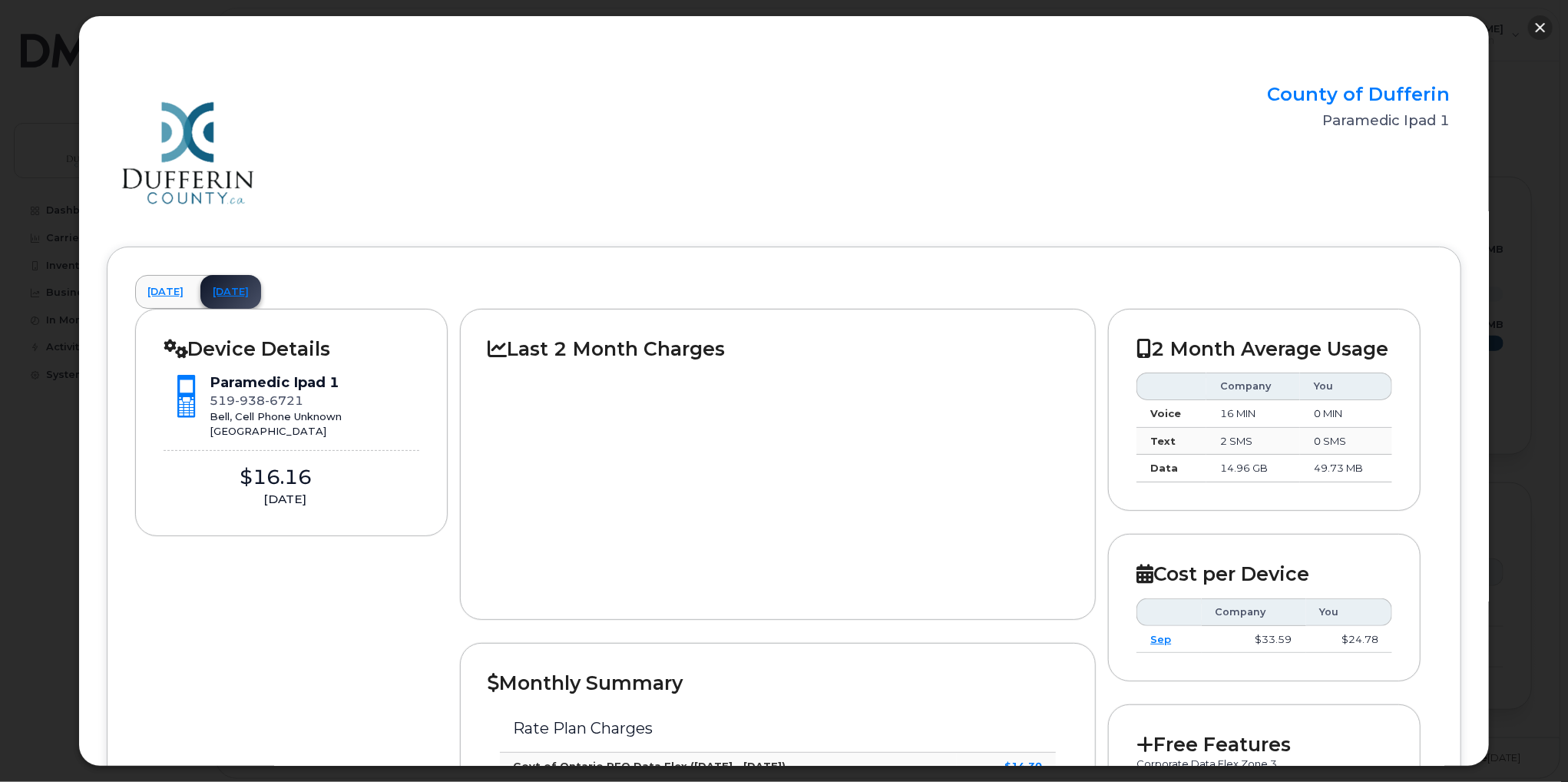
click at [1543, 28] on button "button" at bounding box center [1540, 27] width 25 height 25
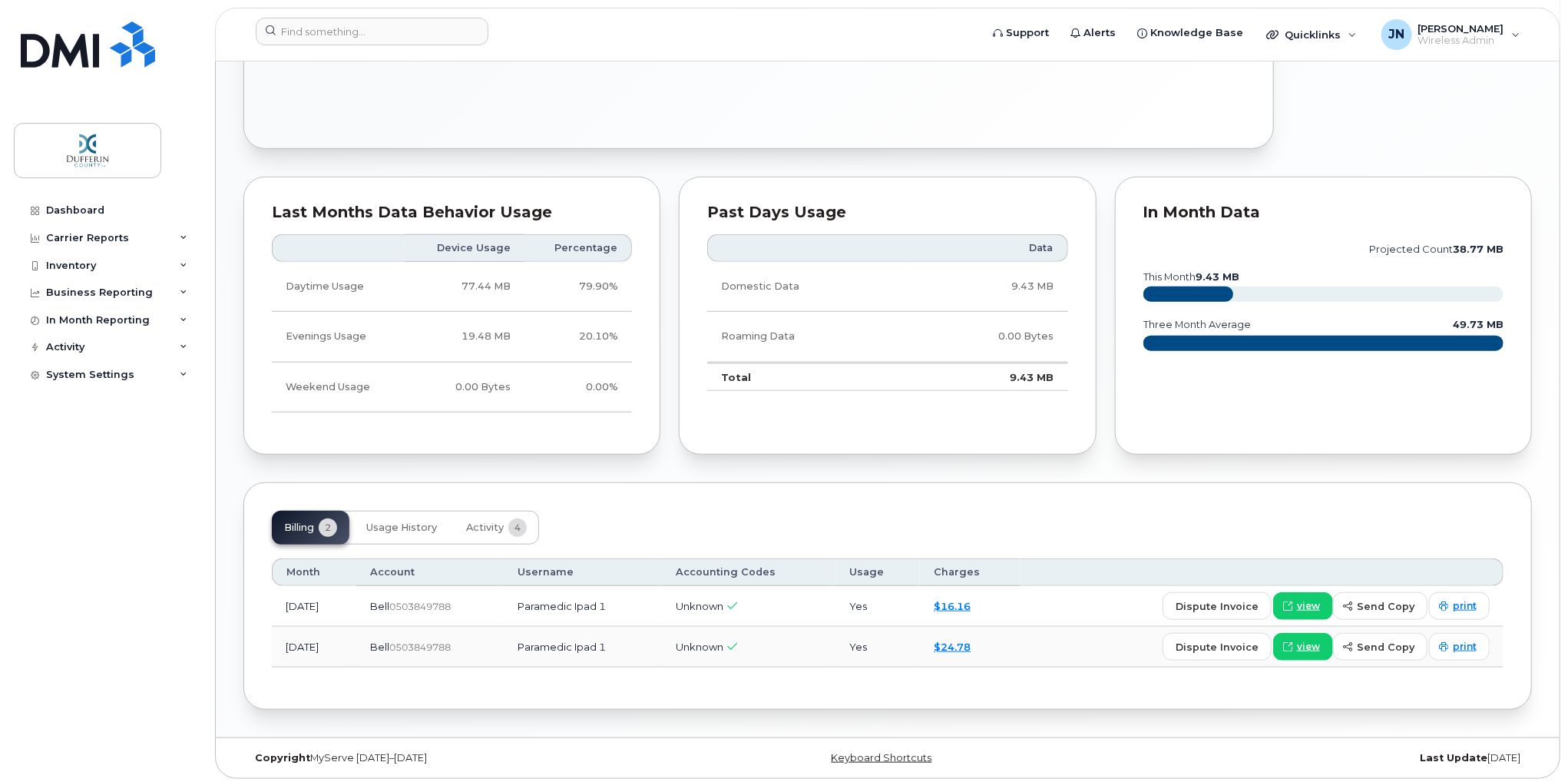
click at [974, 599] on div "$16.16" at bounding box center [970, 606] width 73 height 14
click at [971, 602] on link "$16.16" at bounding box center [951, 606] width 37 height 12
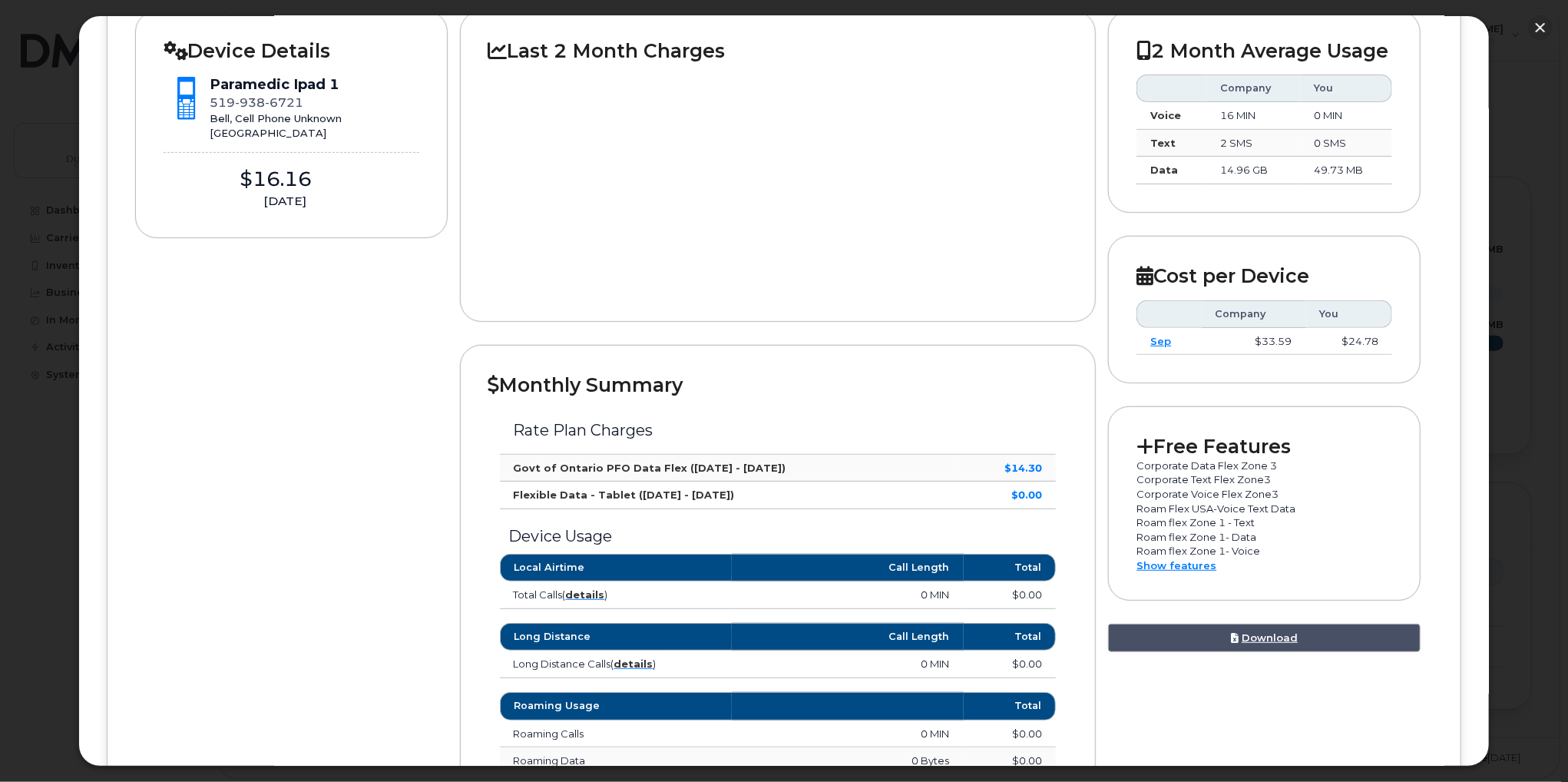
scroll to position [308, 0]
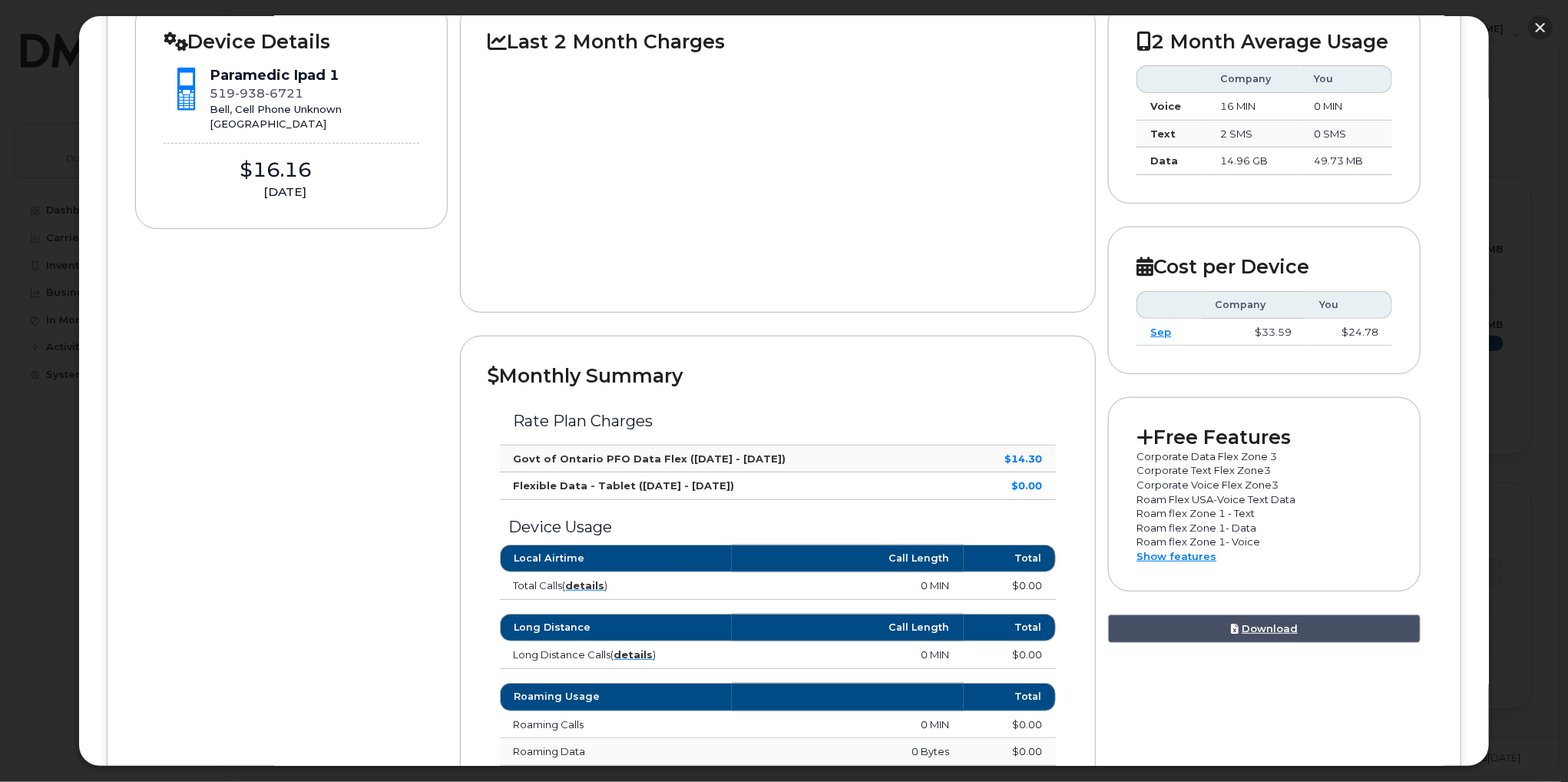
click at [1542, 24] on button "button" at bounding box center [1540, 27] width 25 height 25
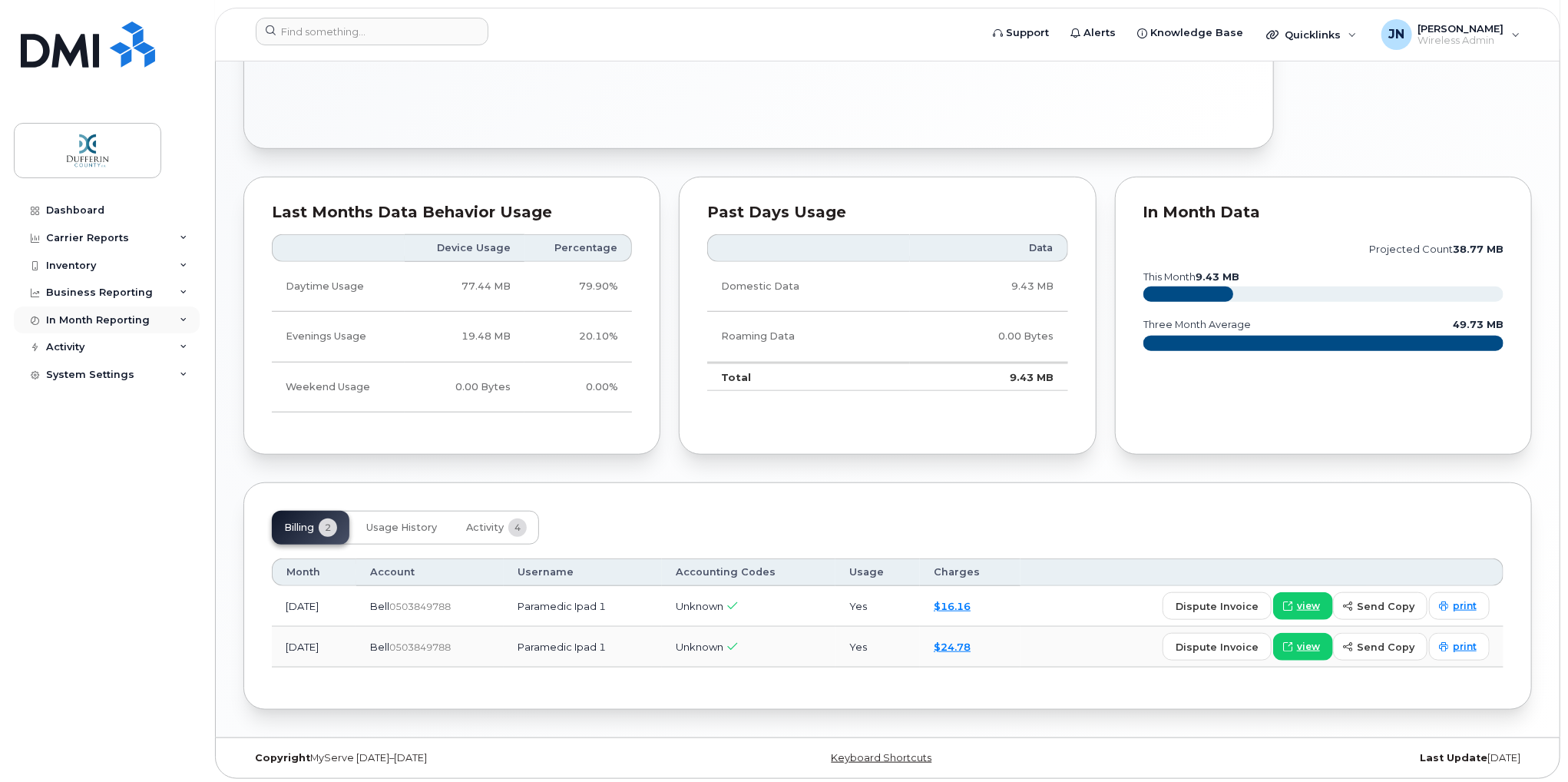
click at [142, 314] on div "In Month Reporting" at bounding box center [98, 320] width 104 height 12
click at [92, 345] on div "Data Usage" at bounding box center [83, 348] width 61 height 14
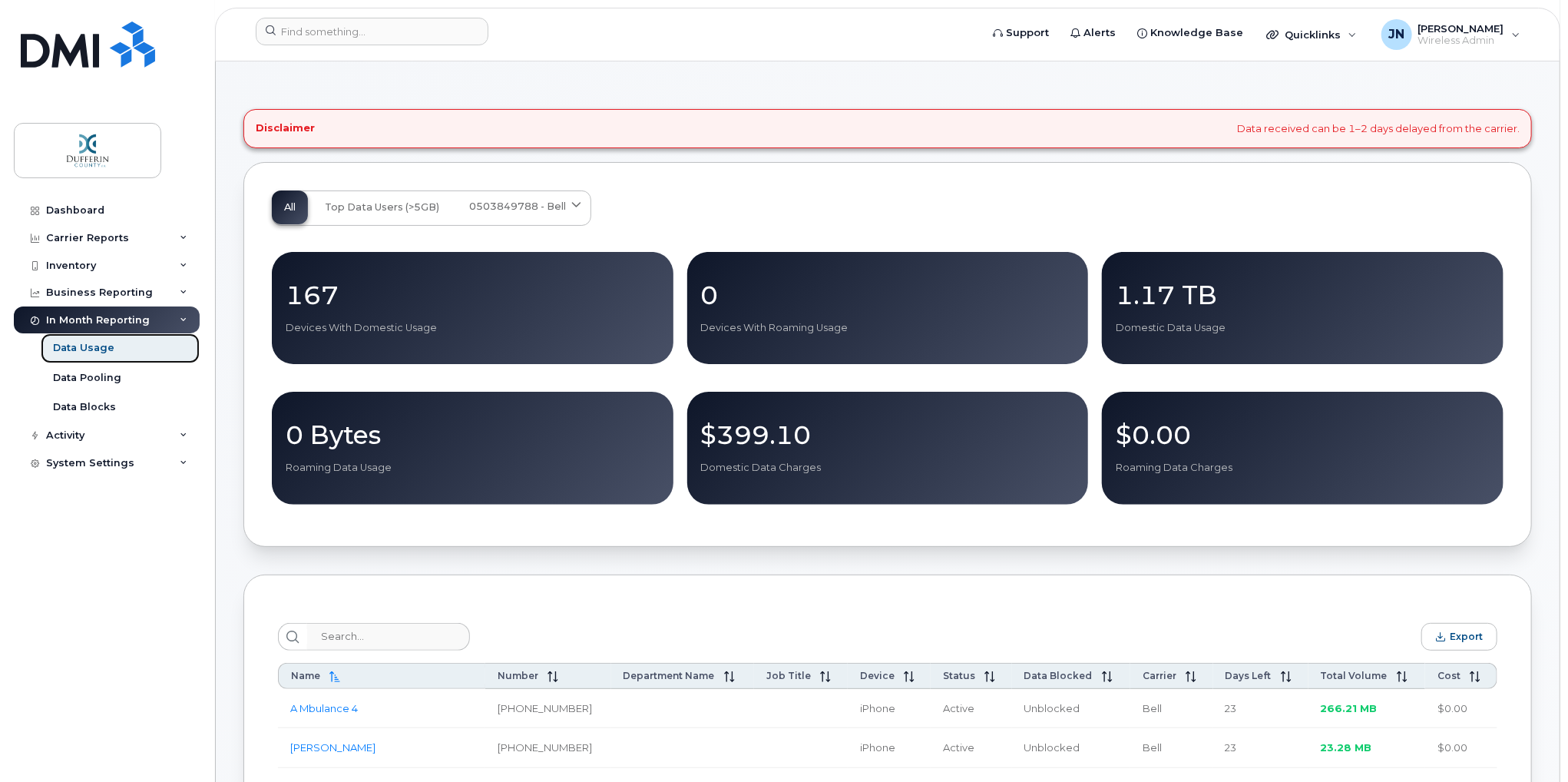
scroll to position [153, 0]
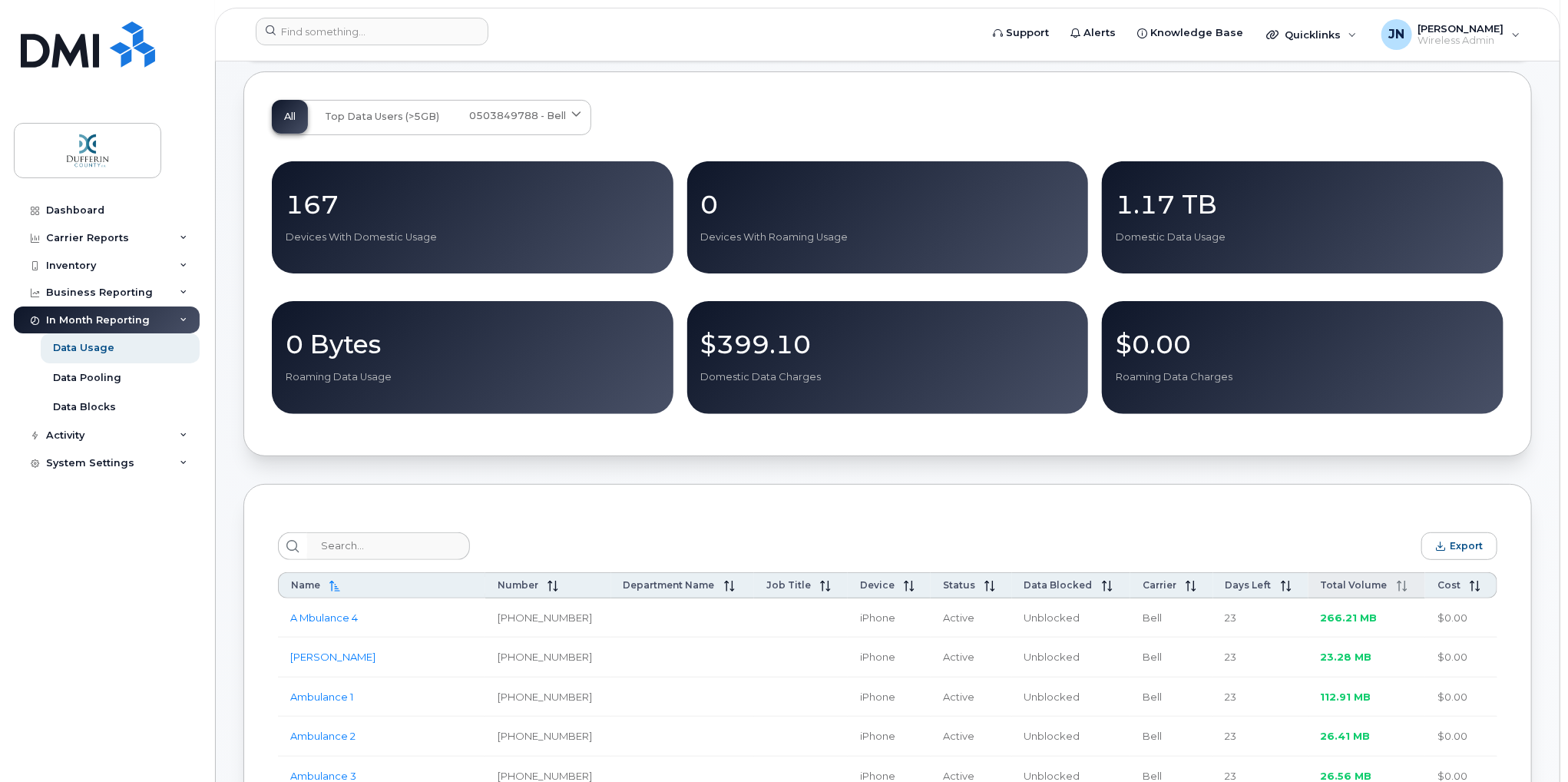
click at [1397, 582] on icon at bounding box center [1402, 586] width 11 height 11
click at [353, 658] on link "Ambulance Modem 2307" at bounding box center [353, 657] width 126 height 12
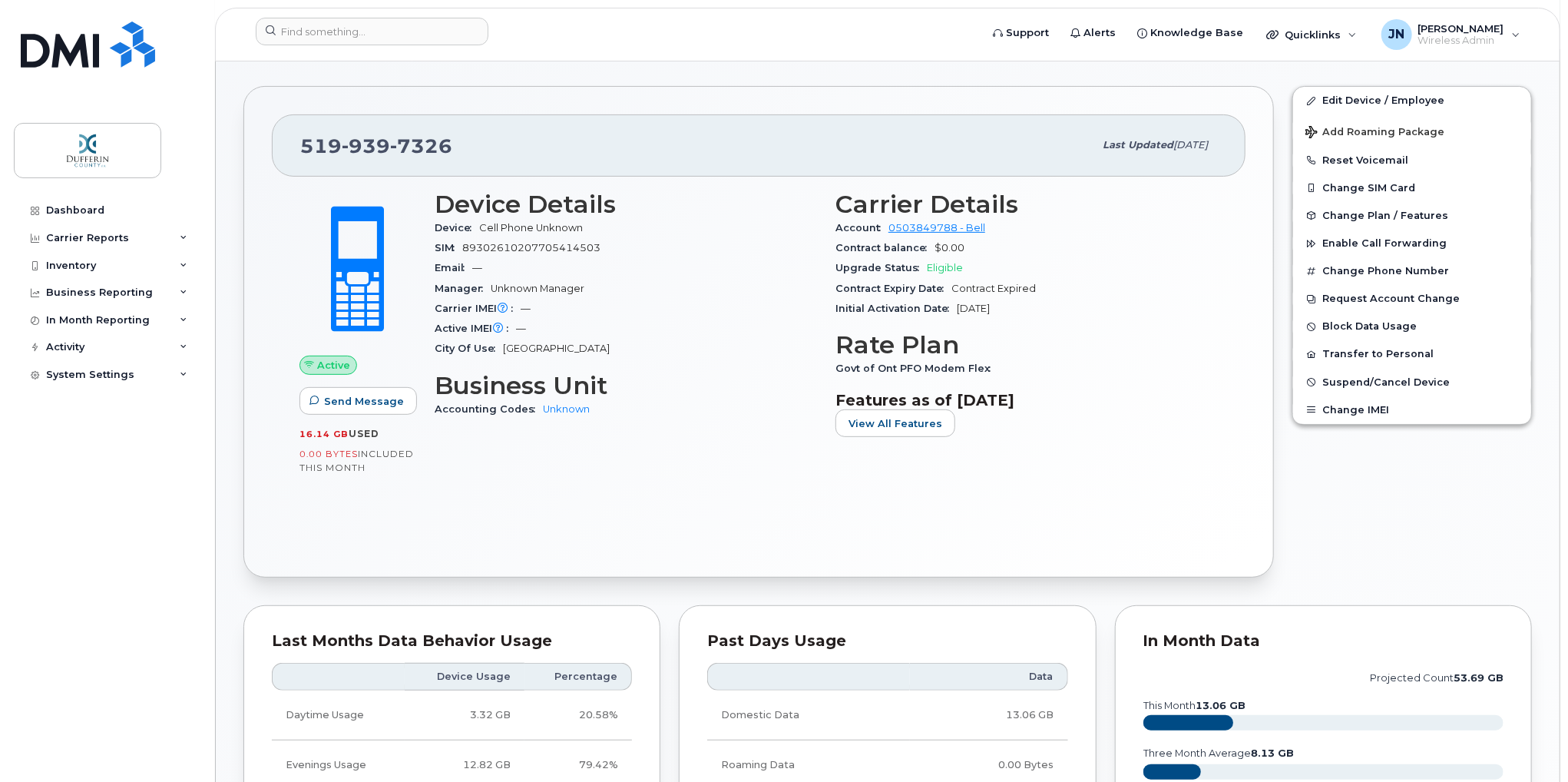
scroll to position [230, 0]
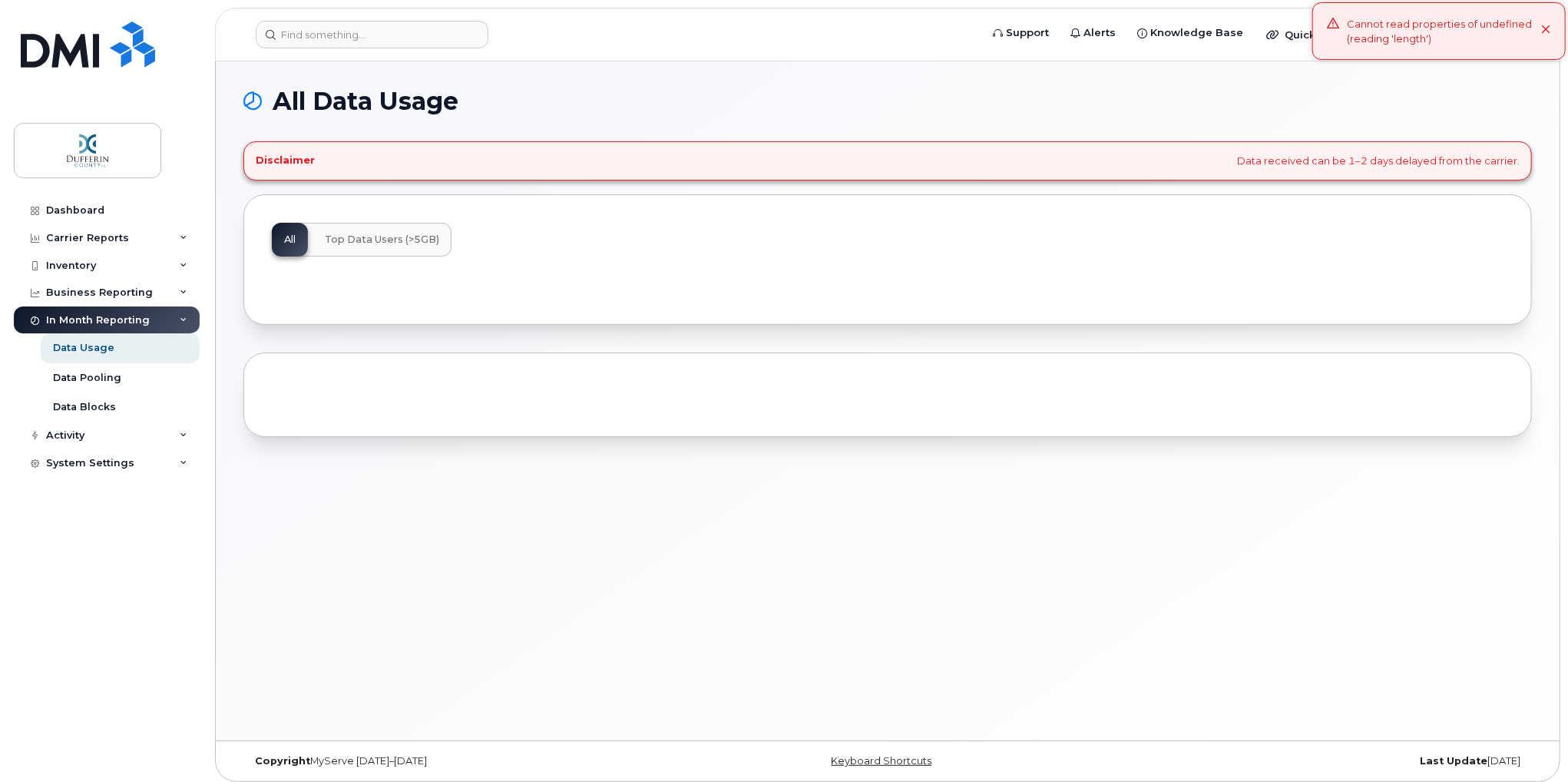
click at [1546, 35] on icon at bounding box center [1546, 31] width 10 height 10
click at [87, 323] on div "In Month Reporting" at bounding box center [98, 320] width 104 height 12
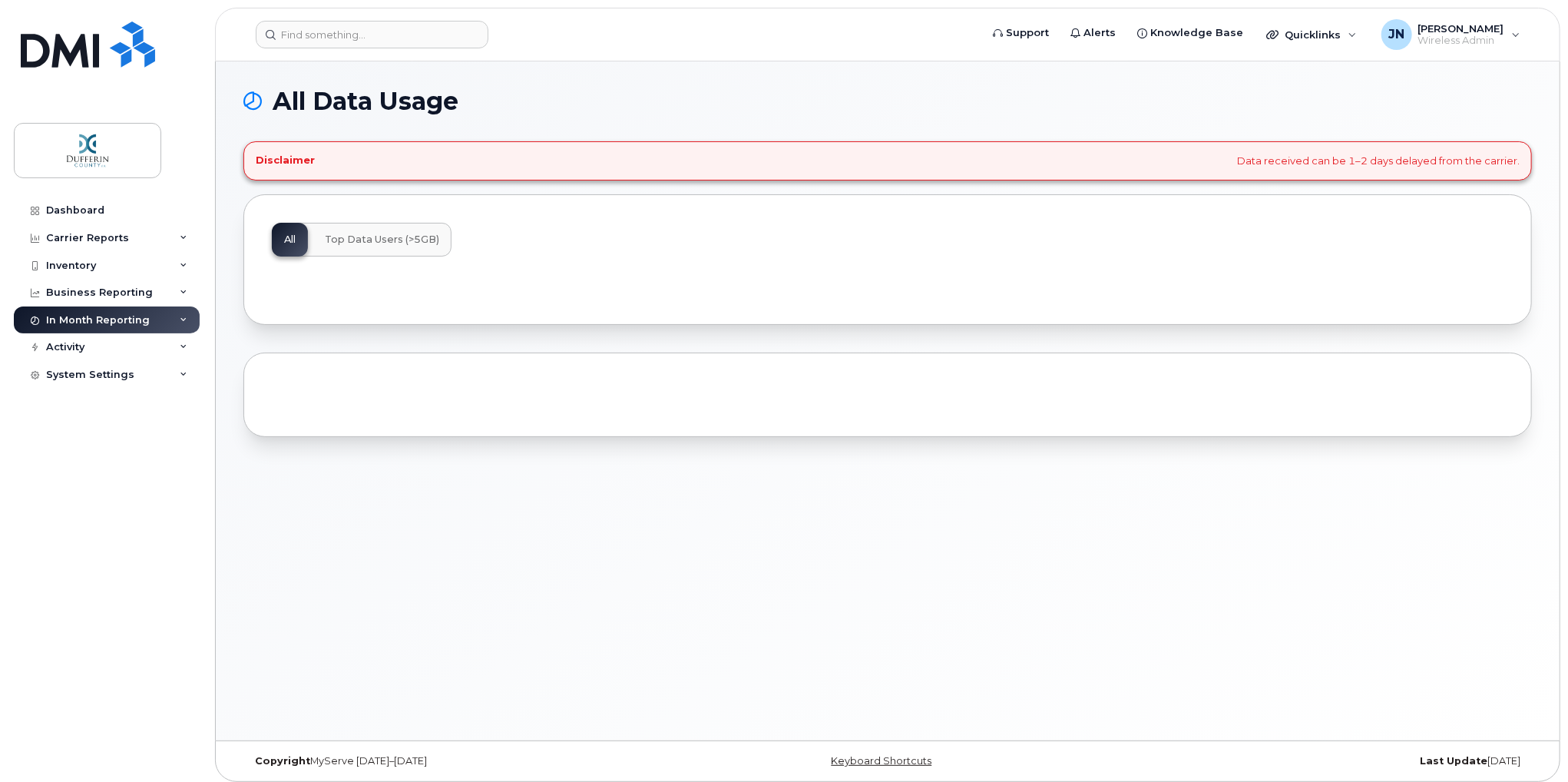
click at [86, 323] on div "In Month Reporting" at bounding box center [98, 320] width 104 height 12
click at [84, 348] on div "Data Usage" at bounding box center [83, 348] width 61 height 14
click at [64, 351] on div "Data Usage" at bounding box center [83, 348] width 61 height 14
click at [70, 374] on div "Data Pooling" at bounding box center [87, 377] width 68 height 14
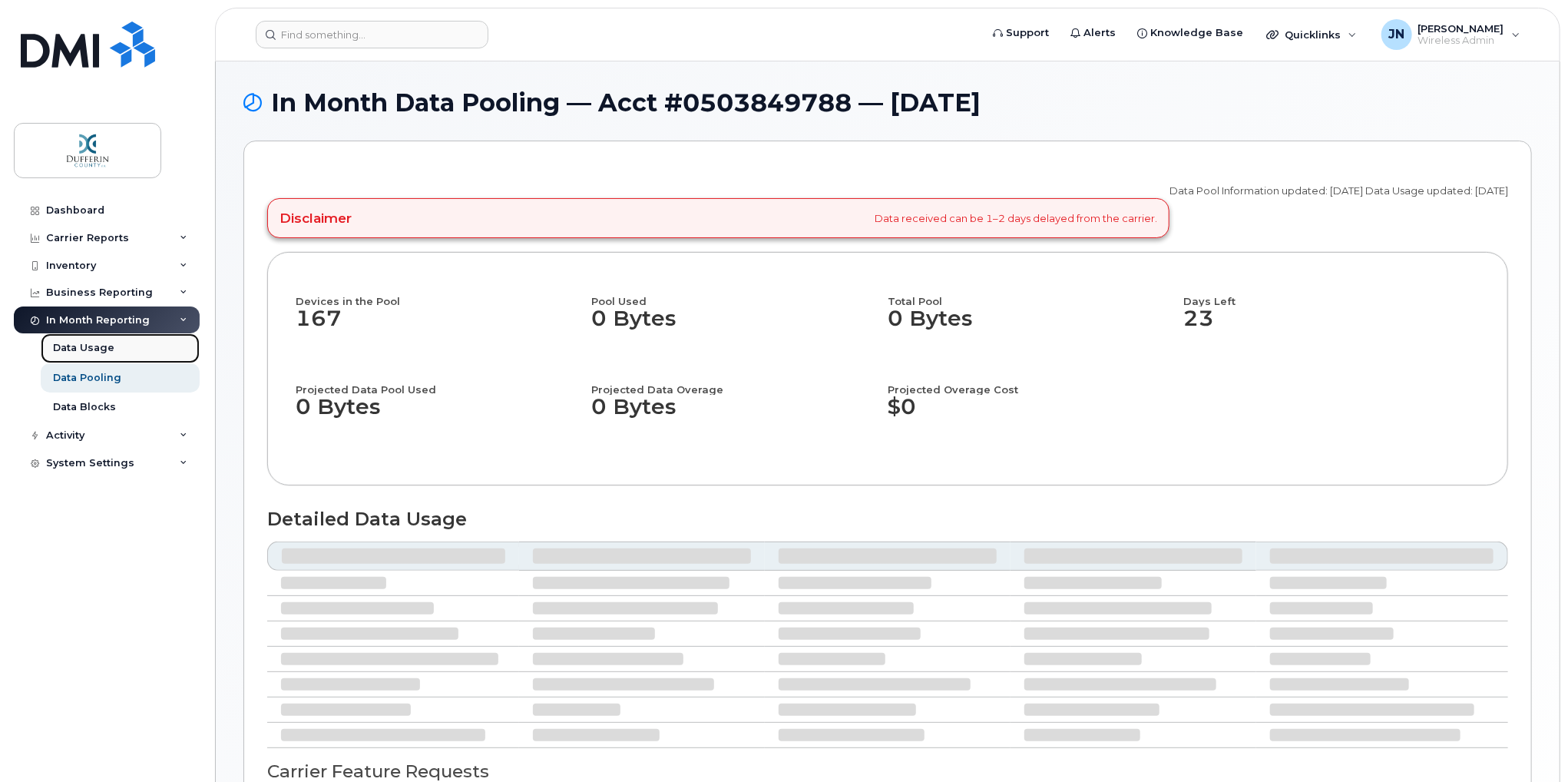
click at [112, 351] on link "Data Usage" at bounding box center [120, 348] width 159 height 29
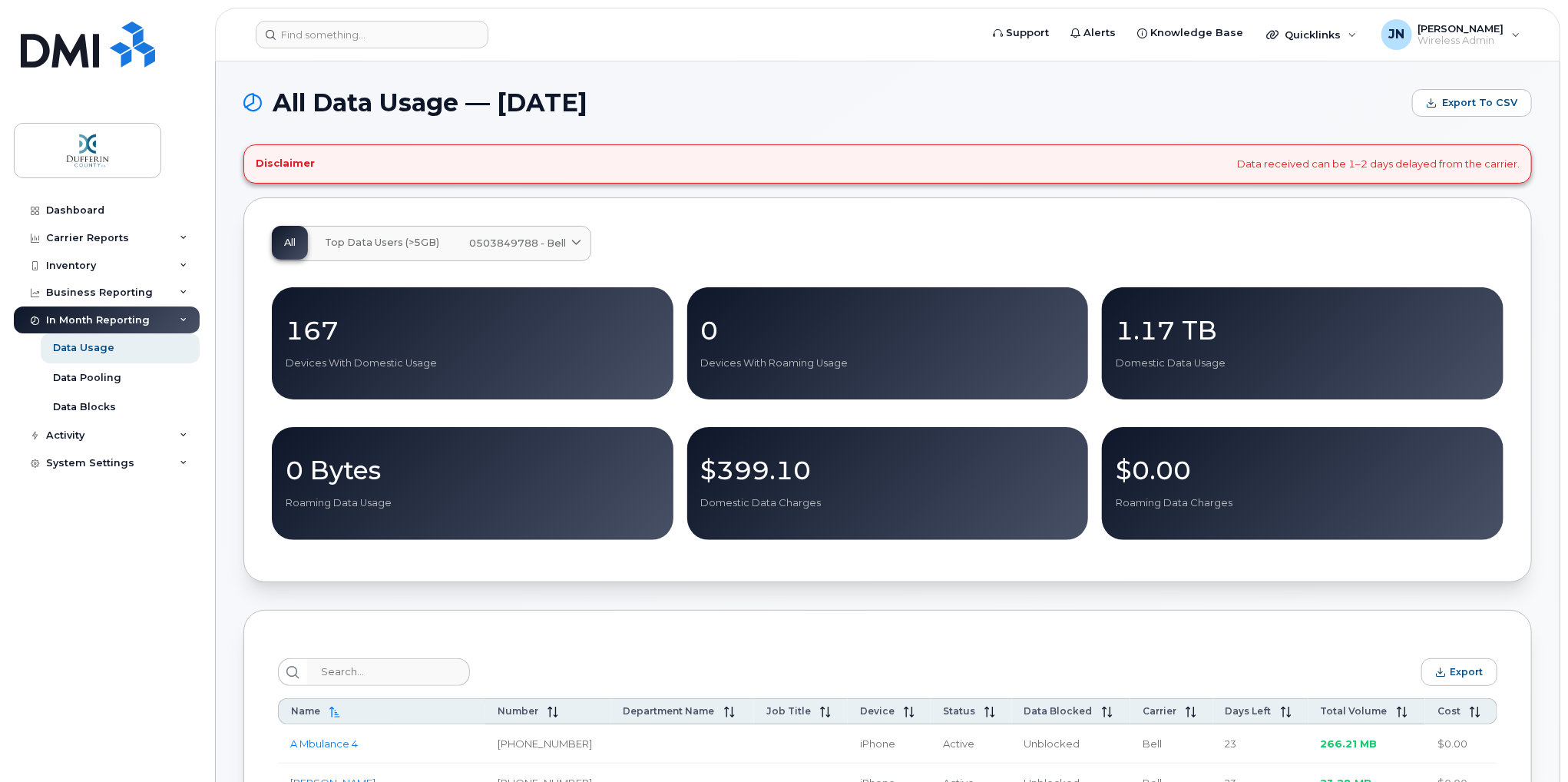
click at [316, 331] on p "167" at bounding box center [472, 330] width 374 height 27
click at [393, 254] on button "Top Data Users (>5GB)" at bounding box center [382, 243] width 139 height 34
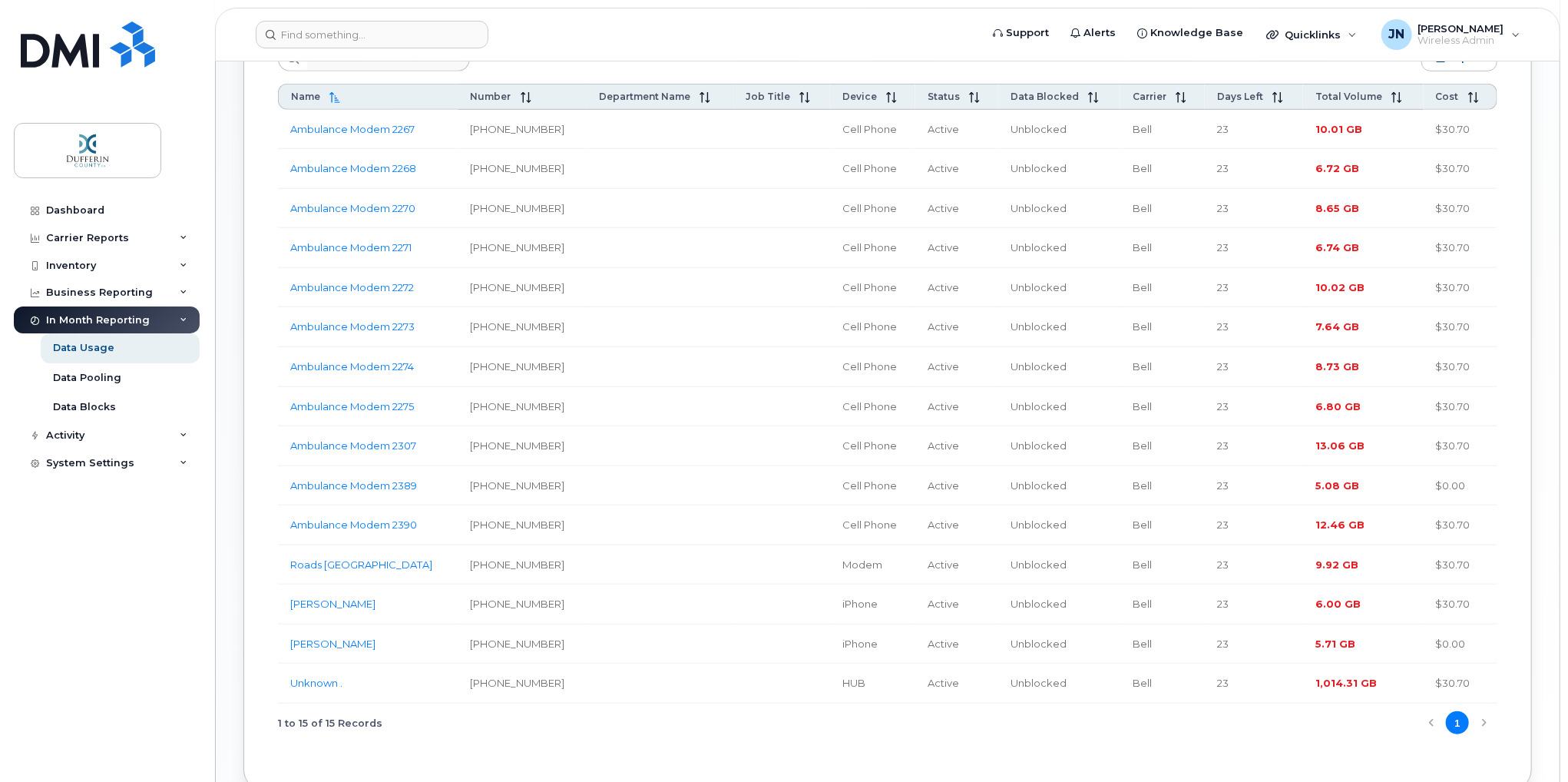
scroll to position [538, 0]
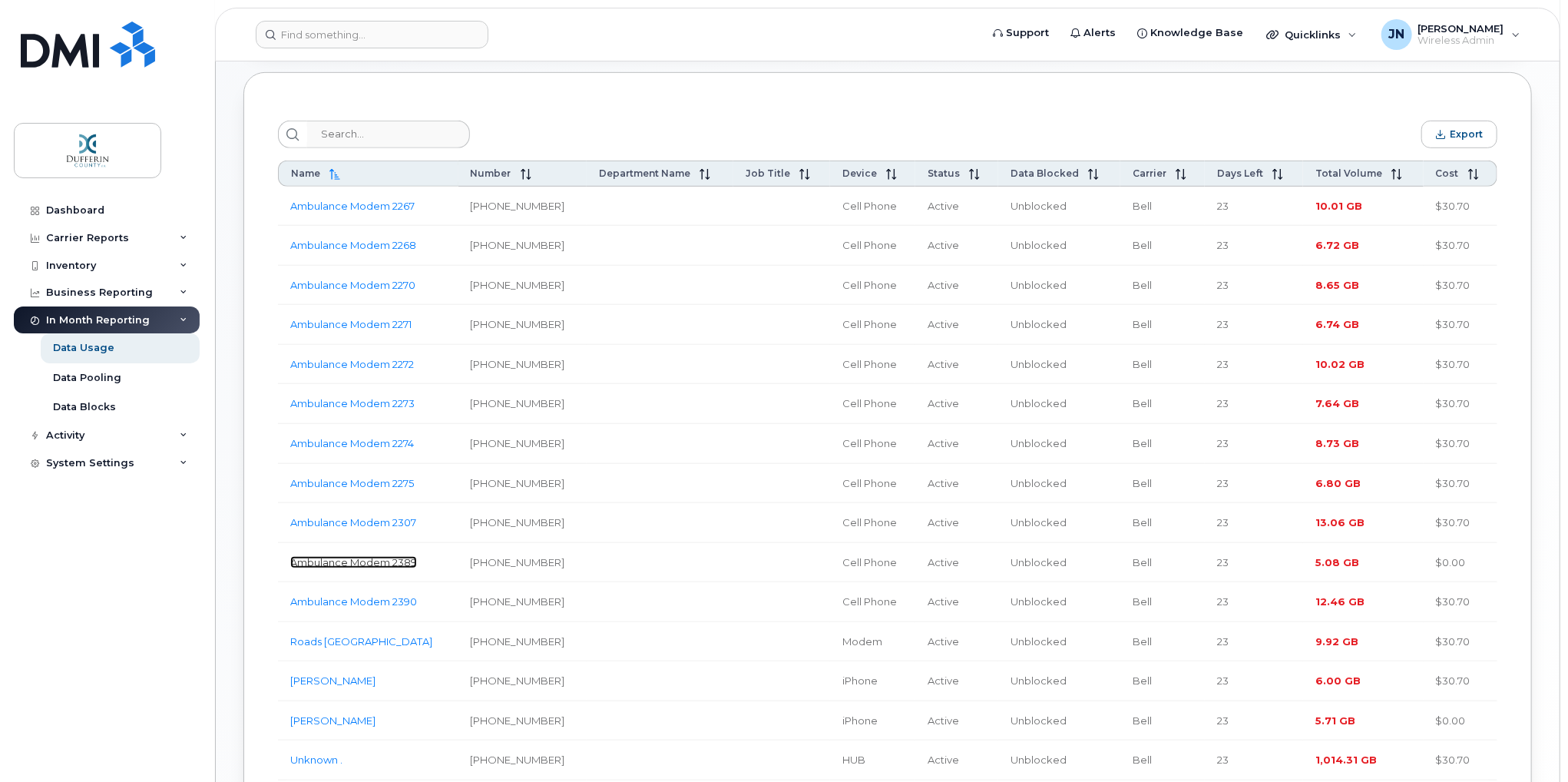
click at [315, 565] on link "Ambulance Modem 2389" at bounding box center [353, 562] width 127 height 12
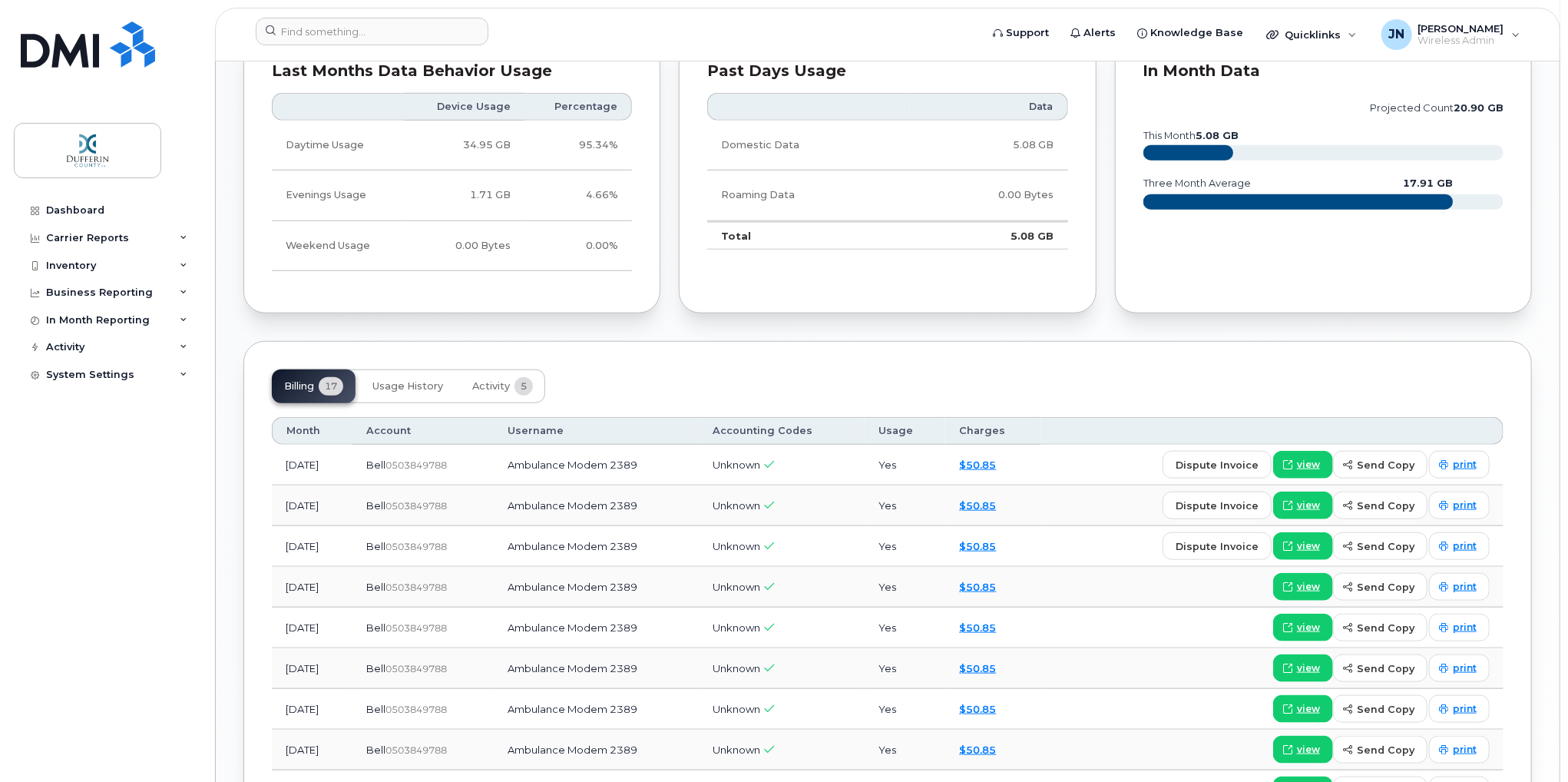
scroll to position [845, 0]
